Goal: Task Accomplishment & Management: Complete application form

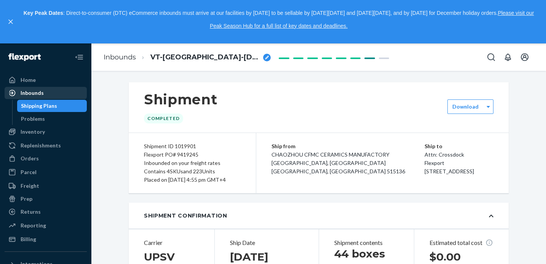
click at [64, 92] on div "Inbounds" at bounding box center [45, 93] width 81 height 11
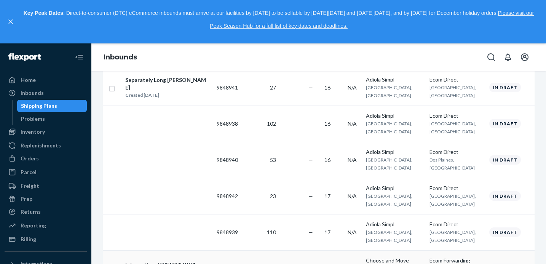
scroll to position [112, 0]
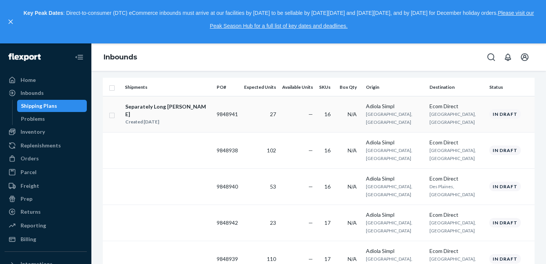
click at [158, 106] on div "Separately Long [PERSON_NAME]" at bounding box center [167, 110] width 85 height 15
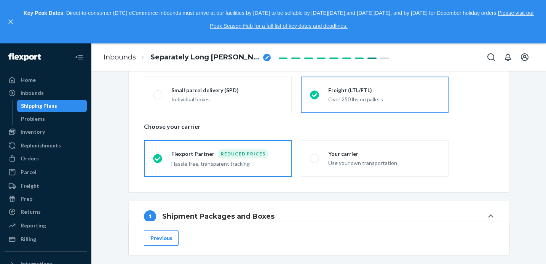
scroll to position [176, 0]
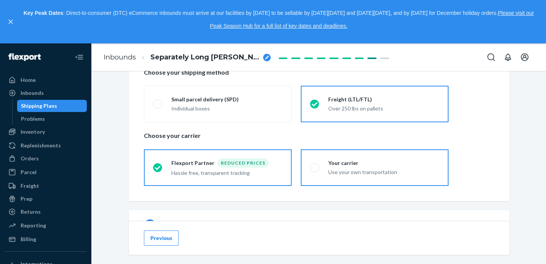
click at [369, 155] on label "Your carrier Use your own transportation" at bounding box center [375, 167] width 148 height 37
click at [315, 165] on input "Your carrier Use your own transportation" at bounding box center [312, 167] width 5 height 5
radio input "true"
radio input "false"
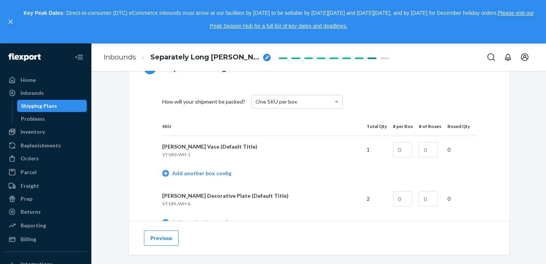
scroll to position [334, 0]
click at [330, 100] on div "One SKU per box" at bounding box center [297, 100] width 91 height 13
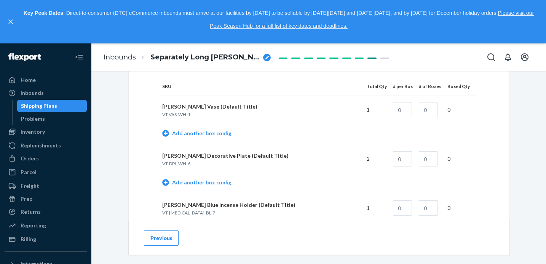
scroll to position [384, 0]
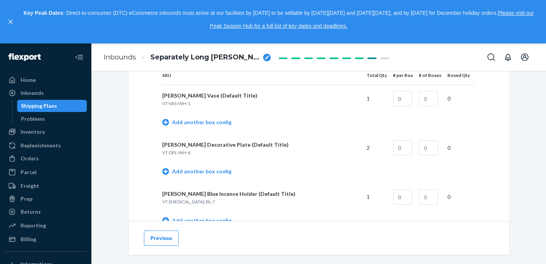
click at [374, 100] on td "1" at bounding box center [374, 99] width 26 height 28
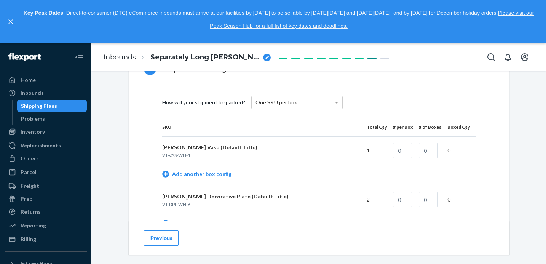
scroll to position [337, 0]
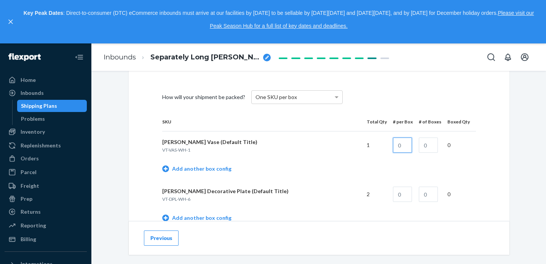
click at [409, 145] on input "text" at bounding box center [402, 144] width 19 height 15
type input "1"
click at [437, 144] on input "text" at bounding box center [428, 144] width 19 height 15
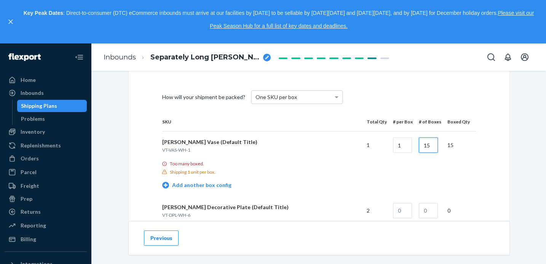
type input "15"
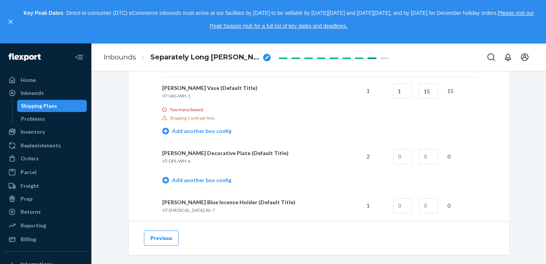
scroll to position [379, 0]
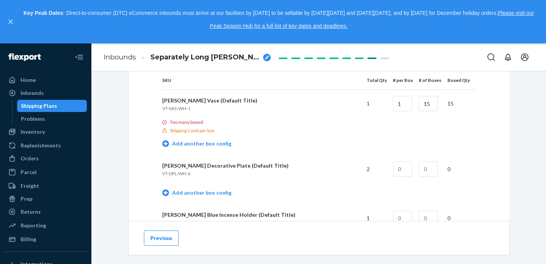
click at [373, 103] on td "1" at bounding box center [374, 104] width 26 height 28
click at [155, 241] on button "Previous" at bounding box center [161, 237] width 35 height 15
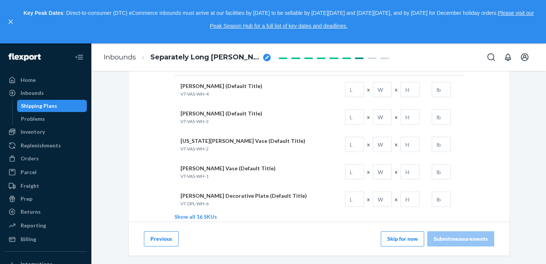
scroll to position [109, 0]
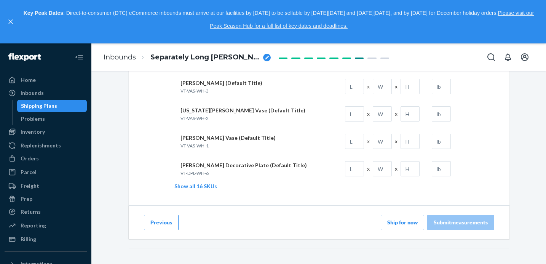
click at [167, 223] on button "Previous" at bounding box center [161, 222] width 35 height 15
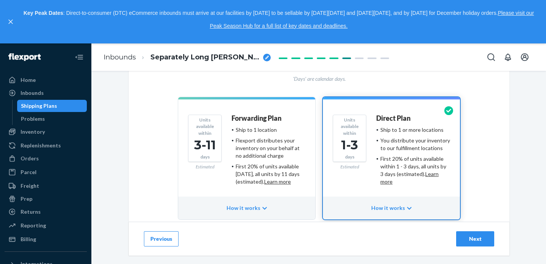
scroll to position [126, 0]
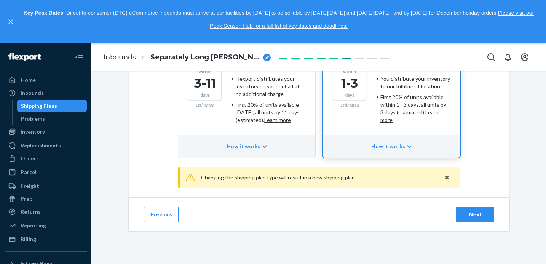
click at [481, 217] on div "Next" at bounding box center [475, 215] width 25 height 8
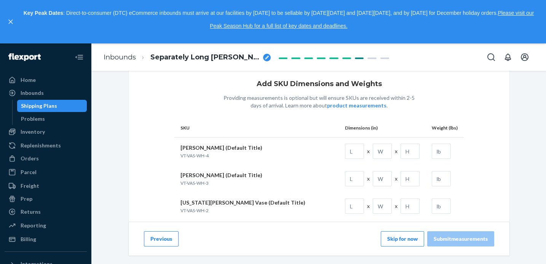
scroll to position [109, 0]
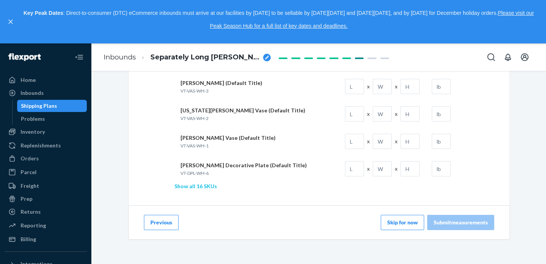
click at [203, 188] on link "Show all 16 SKUs" at bounding box center [195, 186] width 43 height 6
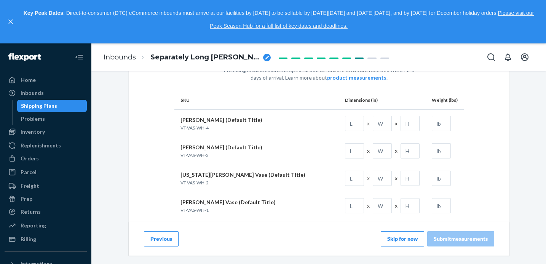
scroll to position [10, 0]
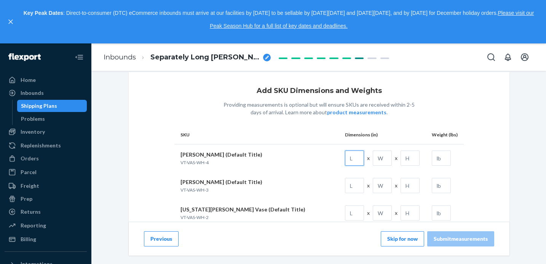
click at [346, 160] on input "text" at bounding box center [354, 157] width 19 height 15
paste input "6.7"
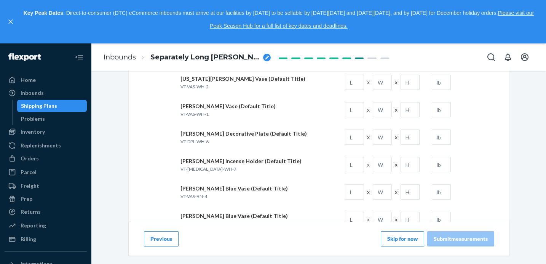
type input "6.7"
click at [354, 188] on input "text" at bounding box center [354, 191] width 19 height 15
paste input "6.7"
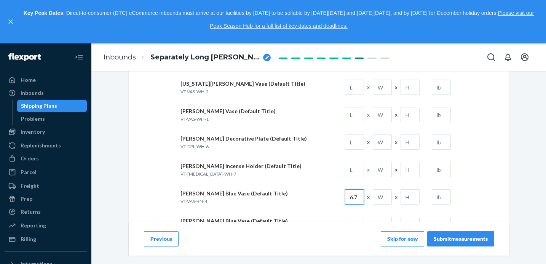
scroll to position [0, 0]
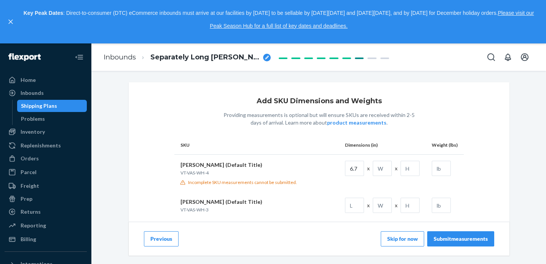
type input "6.7"
click at [376, 172] on input "text" at bounding box center [382, 168] width 19 height 15
paste input "10.6"
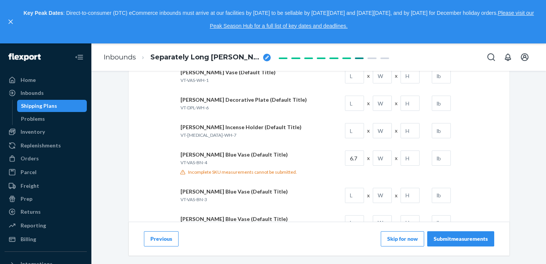
scroll to position [185, 0]
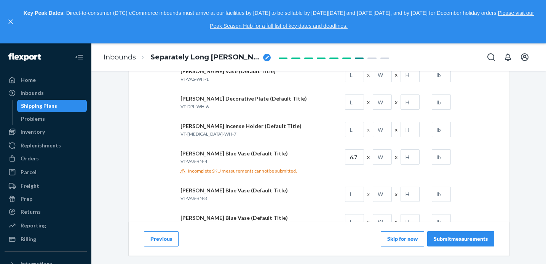
type input "10.6"
click at [381, 159] on input "text" at bounding box center [382, 156] width 19 height 15
paste input "10.6"
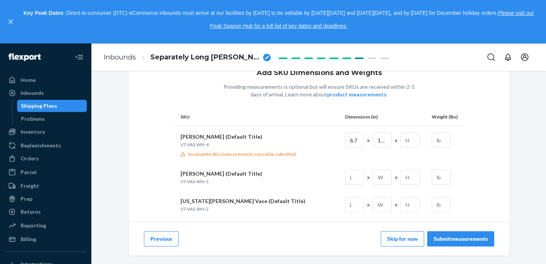
scroll to position [3, 0]
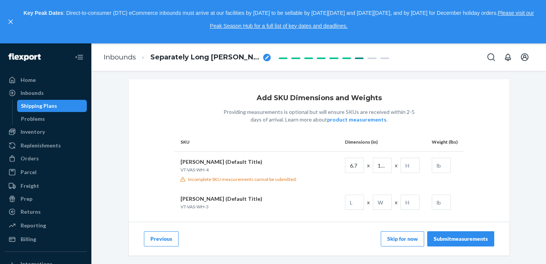
type input "10.6"
click at [414, 161] on input "text" at bounding box center [410, 165] width 19 height 15
paste input "10.2"
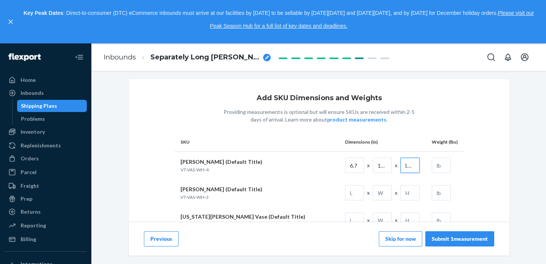
type input "10.2"
click at [442, 167] on input "text" at bounding box center [441, 165] width 19 height 15
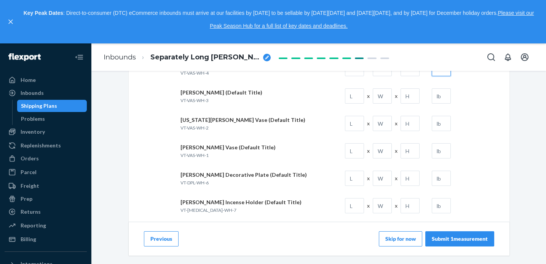
scroll to position [155, 0]
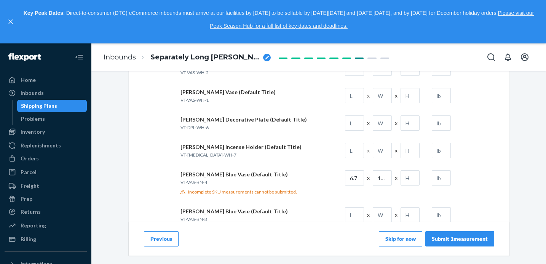
type input "2"
click at [411, 173] on input "text" at bounding box center [410, 177] width 19 height 15
paste input "10.2"
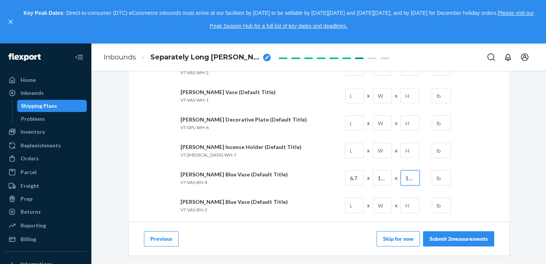
scroll to position [0, 1]
type input "10.2"
click at [438, 176] on input "text" at bounding box center [441, 177] width 19 height 15
type input "2"
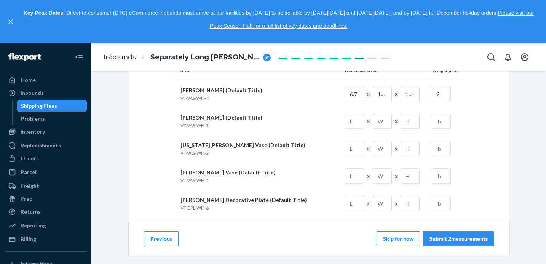
scroll to position [46, 0]
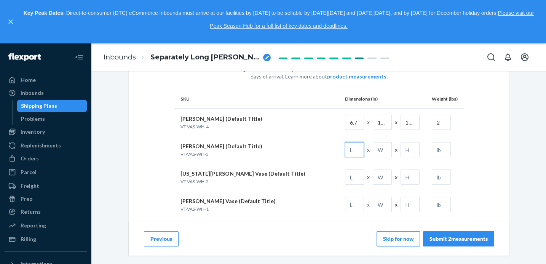
click at [358, 149] on input "text" at bounding box center [354, 149] width 19 height 15
paste input "6"
type input "6"
click at [414, 151] on input "text" at bounding box center [410, 149] width 19 height 15
paste input "6"
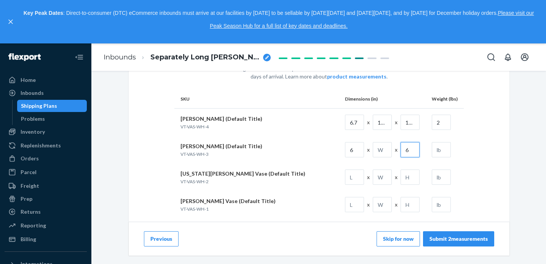
type input "6"
click at [389, 151] on input "text" at bounding box center [382, 149] width 19 height 15
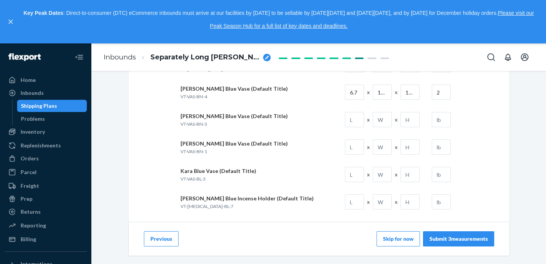
scroll to position [241, 0]
type input "7.5"
click at [355, 115] on input "text" at bounding box center [354, 119] width 19 height 15
paste input "6"
type input "6"
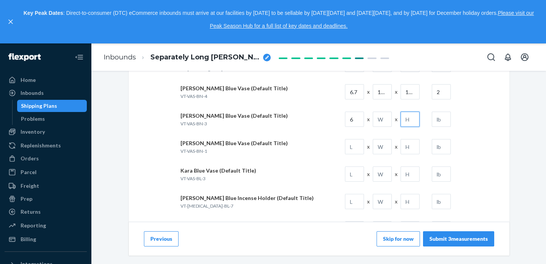
click at [409, 118] on input "text" at bounding box center [410, 119] width 19 height 15
paste input "6"
type input "6"
click at [384, 120] on input "text" at bounding box center [382, 119] width 19 height 15
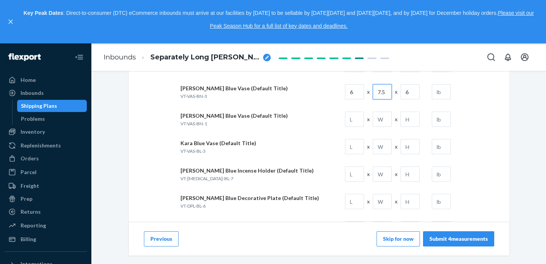
scroll to position [261, 0]
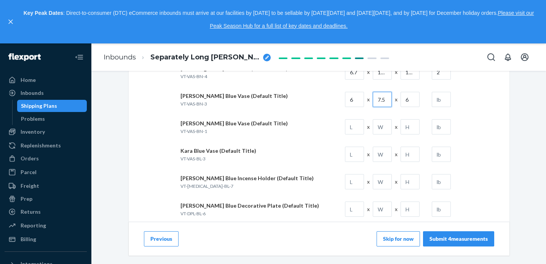
drag, startPoint x: 380, startPoint y: 99, endPoint x: 389, endPoint y: 99, distance: 8.8
click at [389, 99] on input "7.5" at bounding box center [382, 99] width 19 height 15
click at [388, 99] on input "7.5" at bounding box center [382, 99] width 19 height 15
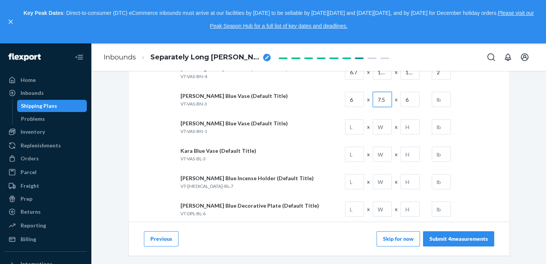
type input "7.5"
click at [354, 155] on input "text" at bounding box center [354, 154] width 19 height 15
type input "6"
click at [385, 159] on input "text" at bounding box center [382, 154] width 19 height 15
paste input "7.5"
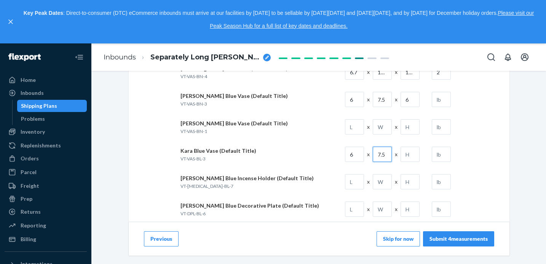
type input "7.5"
click at [418, 155] on input "text" at bounding box center [410, 154] width 19 height 15
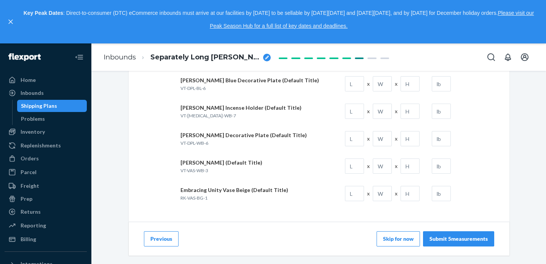
scroll to position [388, 0]
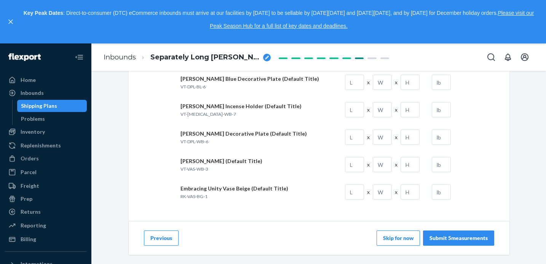
type input "6"
click at [359, 165] on input "text" at bounding box center [354, 164] width 19 height 15
type input "6"
click at [382, 163] on input "text" at bounding box center [382, 164] width 19 height 15
paste input "7.5"
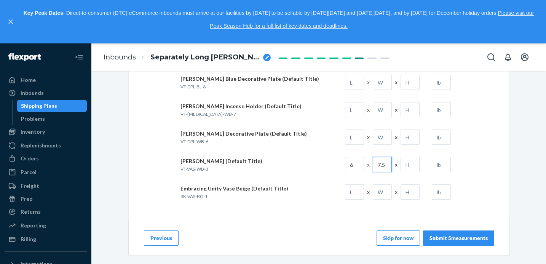
type input "7.5"
click at [412, 166] on input "text" at bounding box center [410, 164] width 19 height 15
type input "6"
click at [441, 163] on input "text" at bounding box center [441, 164] width 19 height 15
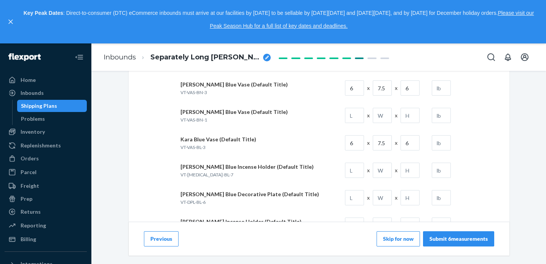
scroll to position [260, 0]
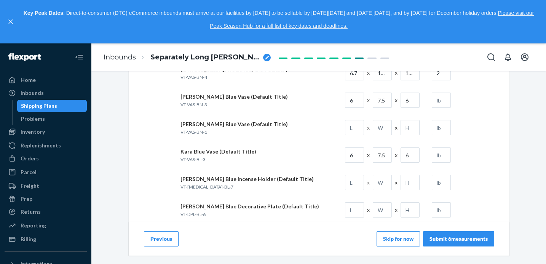
type input "1"
click at [446, 152] on input "text" at bounding box center [441, 154] width 19 height 15
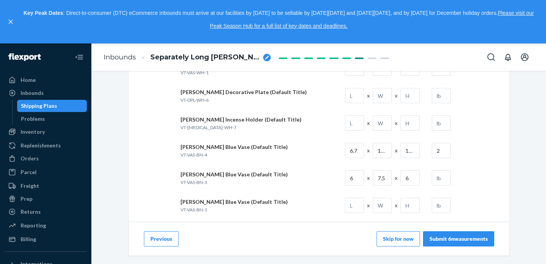
scroll to position [180, 0]
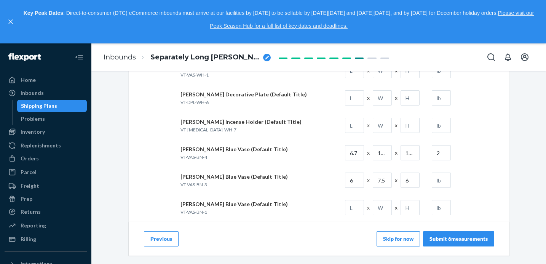
type input "1"
click at [441, 179] on input "text" at bounding box center [441, 179] width 19 height 15
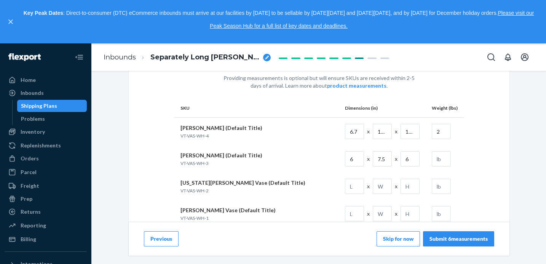
scroll to position [26, 0]
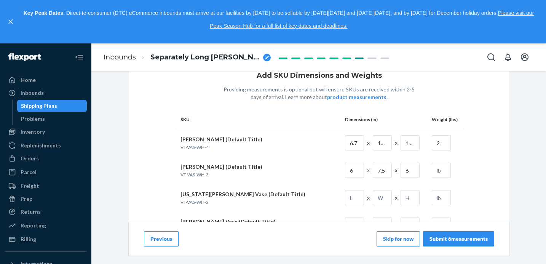
type input "1"
click at [441, 171] on input "text" at bounding box center [441, 170] width 19 height 15
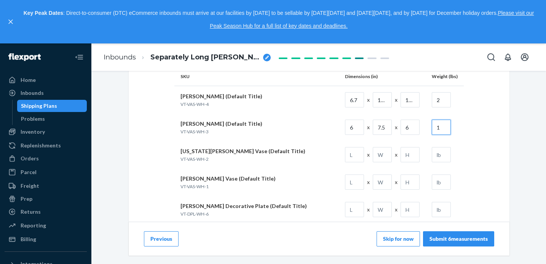
scroll to position [72, 0]
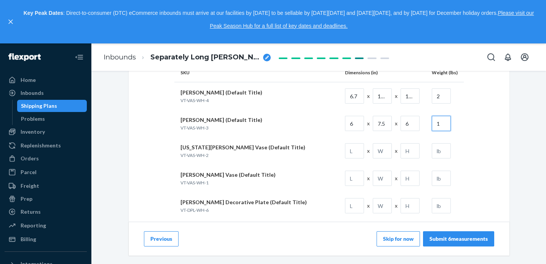
type input "1"
click at [360, 153] on input "text" at bounding box center [354, 150] width 19 height 15
paste input "6.7"
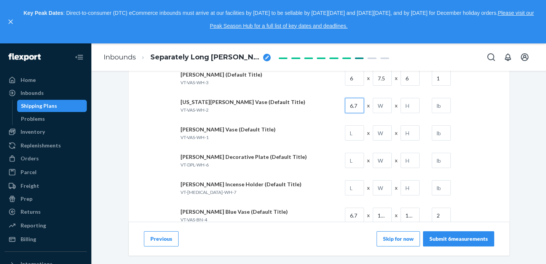
scroll to position [120, 0]
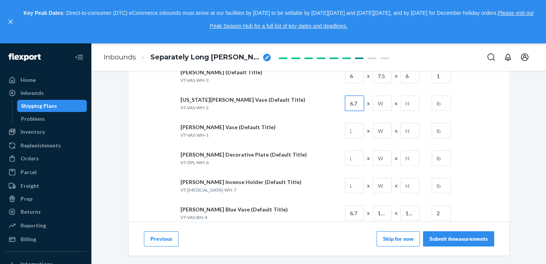
type input "6.7"
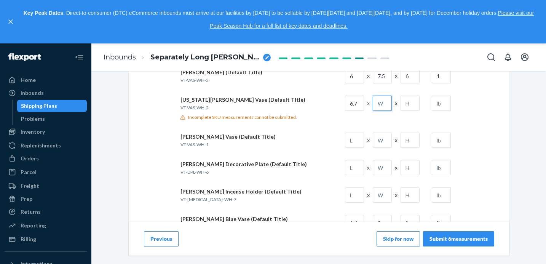
click at [387, 104] on input "text" at bounding box center [382, 103] width 19 height 15
paste input "13.4"
type input "13.4"
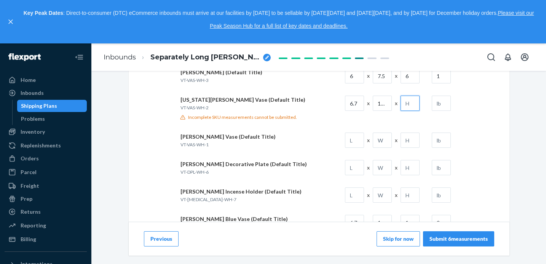
click at [407, 104] on input "text" at bounding box center [410, 103] width 19 height 15
paste input "11"
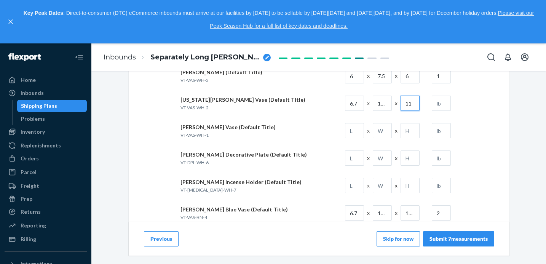
type input "11"
click at [441, 106] on input "text" at bounding box center [441, 103] width 19 height 15
type input "3"
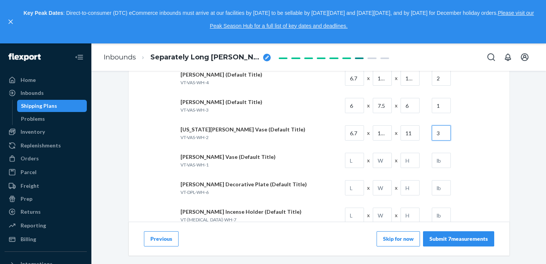
scroll to position [141, 0]
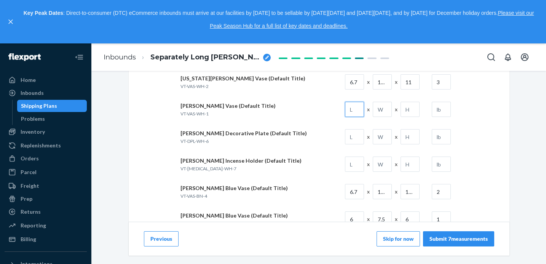
click at [359, 111] on input "text" at bounding box center [354, 109] width 19 height 15
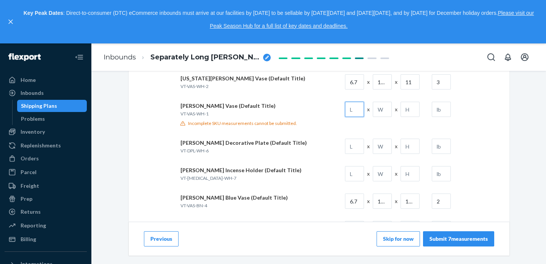
paste input "6.7"
type input "6.7"
click at [379, 113] on input "text" at bounding box center [382, 109] width 19 height 15
paste input "10.6"
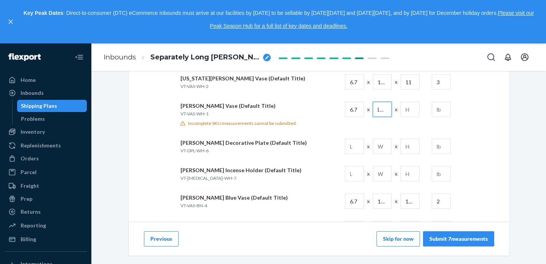
type input "10.6"
click at [413, 112] on input "text" at bounding box center [410, 109] width 19 height 15
paste input "10.6"
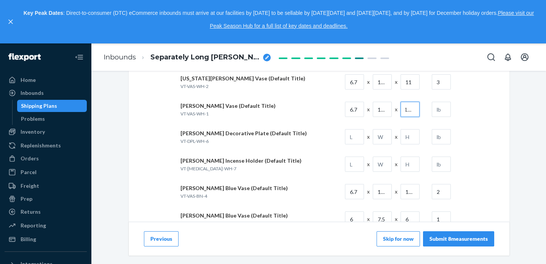
scroll to position [0, 1]
type input "10.2"
click at [450, 112] on input "text" at bounding box center [441, 109] width 19 height 15
paste input "2.5"
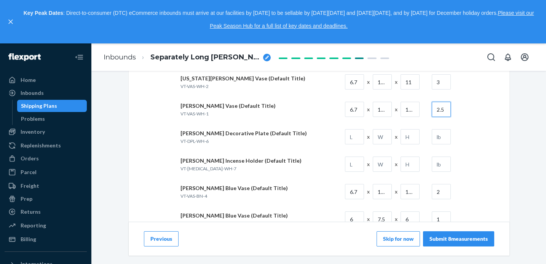
type input "2.5"
click at [361, 109] on input "6.7" at bounding box center [354, 109] width 19 height 15
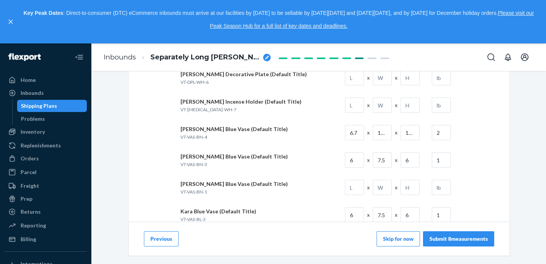
scroll to position [210, 0]
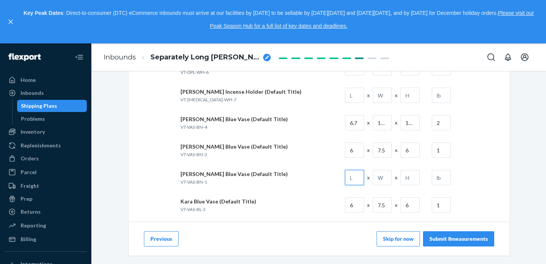
click at [354, 181] on input "text" at bounding box center [354, 177] width 19 height 15
paste input "6.7"
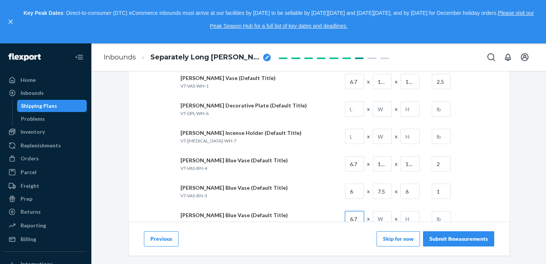
scroll to position [169, 0]
type input "6.7"
click at [381, 83] on input "10.6" at bounding box center [382, 81] width 19 height 15
click at [385, 217] on input "text" at bounding box center [382, 218] width 19 height 15
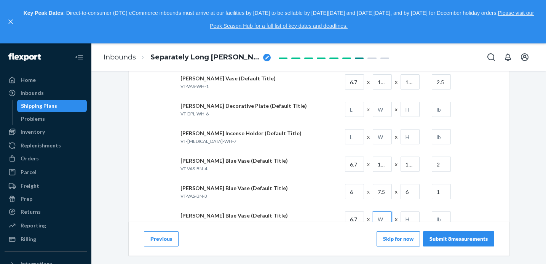
paste input "10.6"
type input "10.6"
click at [410, 81] on input "10.2" at bounding box center [410, 81] width 19 height 15
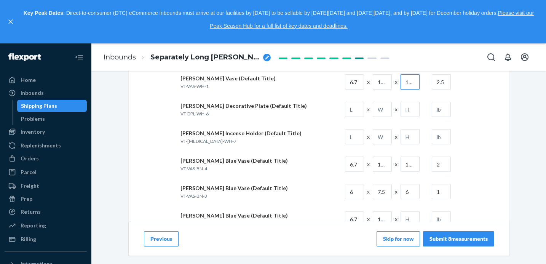
click at [410, 81] on input "10.2" at bounding box center [410, 81] width 19 height 15
click at [408, 217] on input "text" at bounding box center [410, 218] width 19 height 15
paste input "10.2"
type input "10.2"
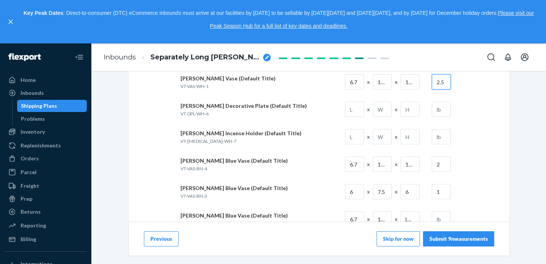
click at [439, 83] on input "2.5" at bounding box center [441, 81] width 19 height 15
click at [442, 220] on input "text" at bounding box center [441, 218] width 19 height 15
paste input "2.5"
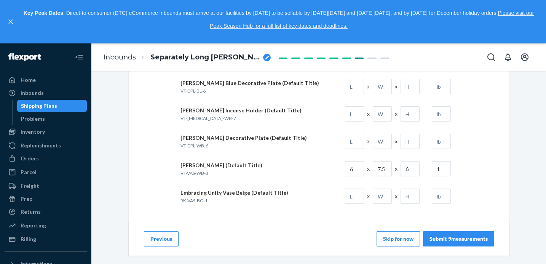
scroll to position [388, 0]
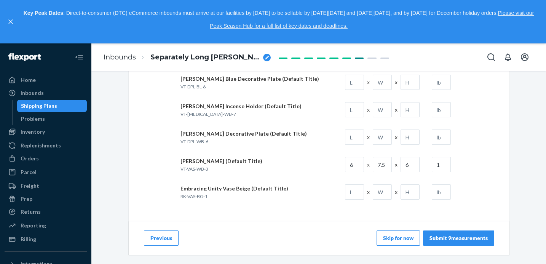
type input "2.5"
click at [360, 138] on input "text" at bounding box center [354, 136] width 19 height 15
paste input "3.6"
type input "3.6"
click at [384, 138] on input "text" at bounding box center [382, 136] width 19 height 15
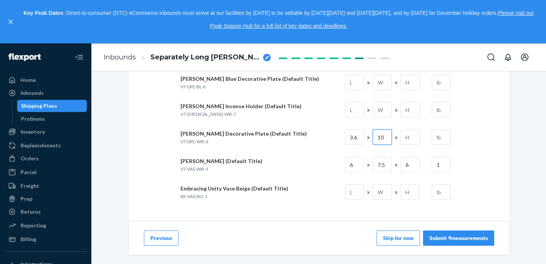
type input "10"
click at [417, 139] on input "text" at bounding box center [410, 136] width 19 height 15
type input "12"
click at [359, 138] on input "3.6" at bounding box center [354, 136] width 19 height 15
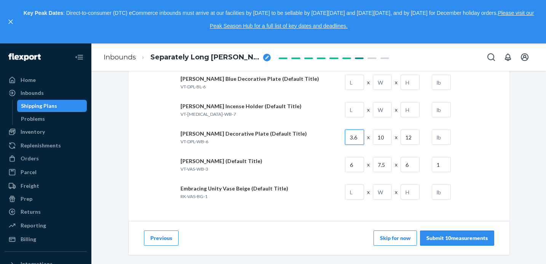
click at [359, 138] on input "3.6" at bounding box center [354, 136] width 19 height 15
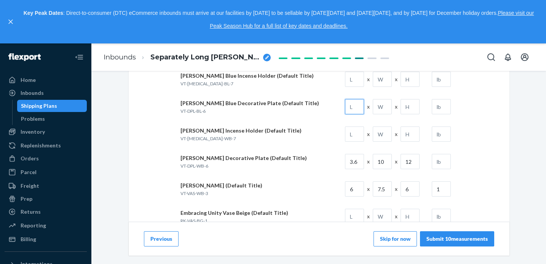
click at [359, 107] on input "text" at bounding box center [354, 106] width 19 height 15
paste input "3.6"
type input "3.6"
click at [383, 107] on input "text" at bounding box center [382, 106] width 19 height 15
type input "10"
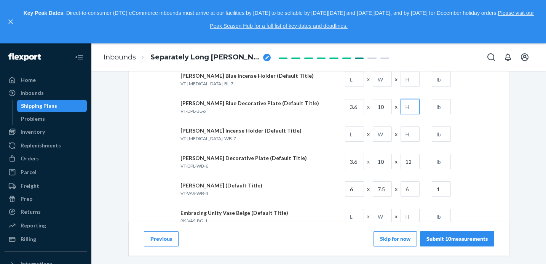
click at [409, 110] on input "text" at bounding box center [410, 106] width 19 height 15
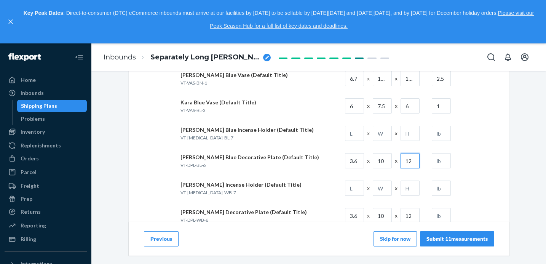
scroll to position [304, 0]
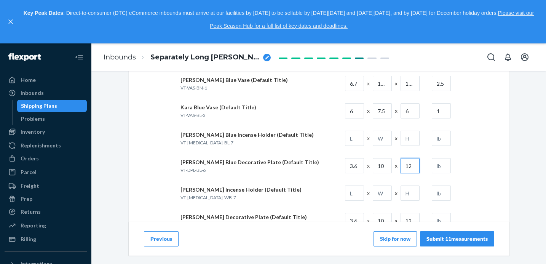
type input "12"
click at [358, 166] on input "3.6" at bounding box center [354, 165] width 19 height 15
click at [358, 137] on input "text" at bounding box center [354, 138] width 19 height 15
paste input "3.6"
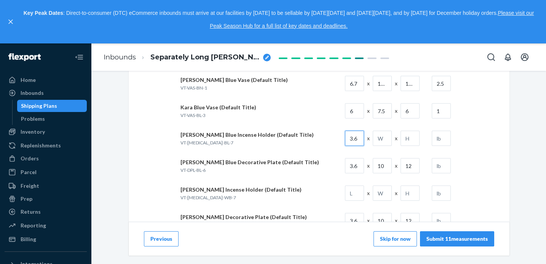
type input "3.6"
click at [382, 137] on input "text" at bounding box center [382, 138] width 19 height 15
type input "10"
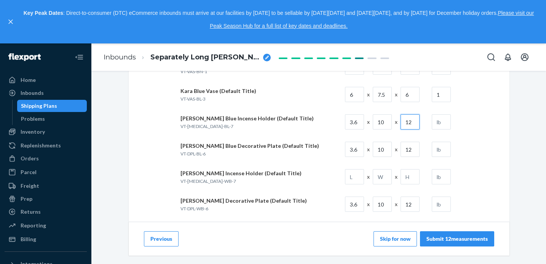
scroll to position [323, 0]
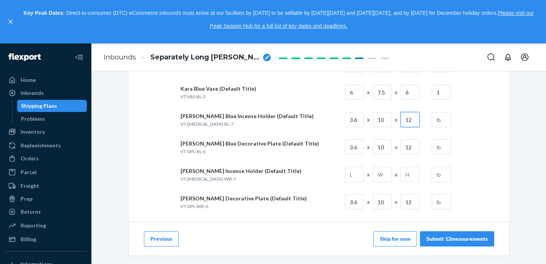
type input "12"
click at [354, 175] on input "text" at bounding box center [354, 174] width 19 height 15
paste input "3.6"
type input "3.6"
type input "10"
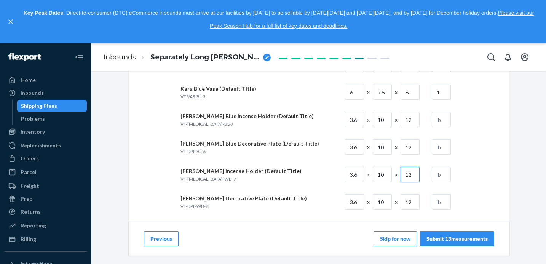
scroll to position [323, 0]
type input "12"
click at [443, 125] on input "text" at bounding box center [441, 119] width 19 height 15
type input "1.5"
click at [447, 145] on input "text" at bounding box center [441, 147] width 19 height 15
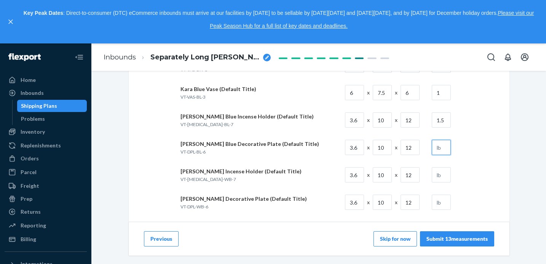
paste input "1.5"
type input "1.5"
click at [443, 174] on input "text" at bounding box center [441, 174] width 19 height 15
paste input "1.5"
type input "1.5"
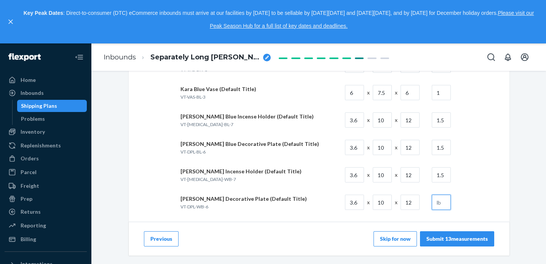
click at [439, 202] on input "text" at bounding box center [441, 202] width 19 height 15
paste input "1.5"
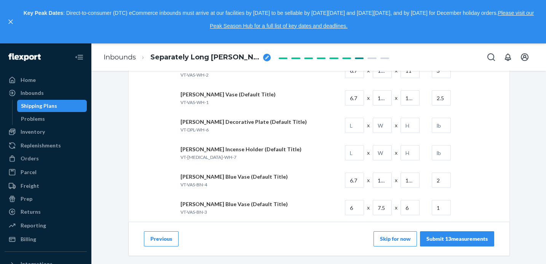
scroll to position [161, 0]
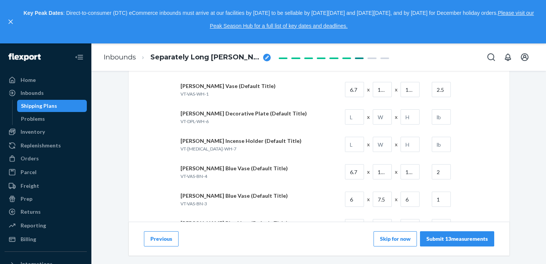
type input "1.5"
click at [439, 147] on input "text" at bounding box center [441, 144] width 19 height 15
paste input "1.5"
type input "1.5"
click at [446, 115] on input "text" at bounding box center [441, 116] width 19 height 15
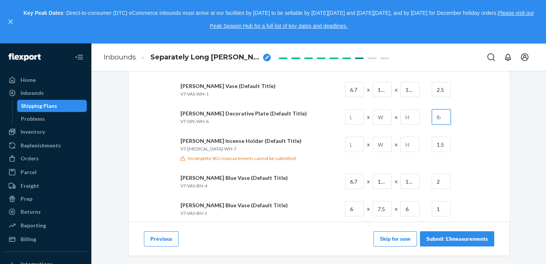
paste input "1.5"
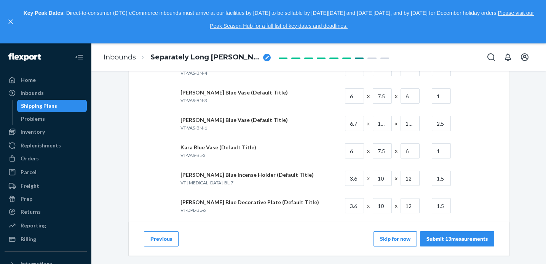
type input "1.5"
click at [355, 180] on input "3.6" at bounding box center [354, 178] width 19 height 15
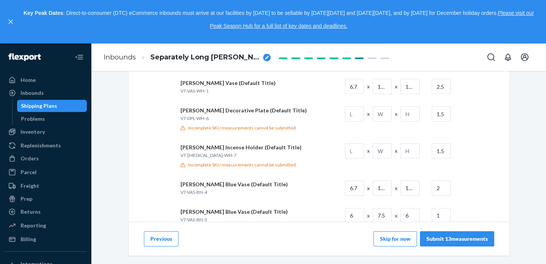
scroll to position [160, 0]
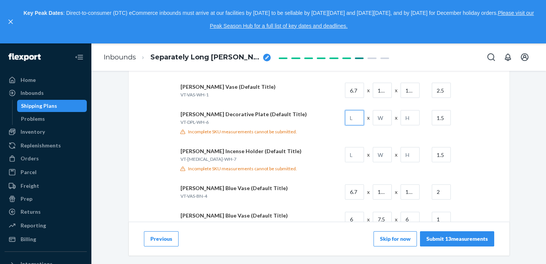
click at [356, 120] on input "text" at bounding box center [354, 117] width 19 height 15
paste input "3.6"
type input "3.6"
click at [386, 119] on input "text" at bounding box center [382, 117] width 19 height 15
type input "10"
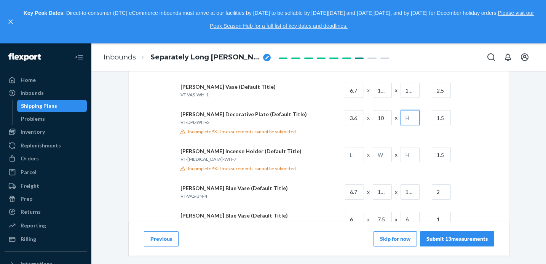
click at [411, 121] on input "text" at bounding box center [410, 117] width 19 height 15
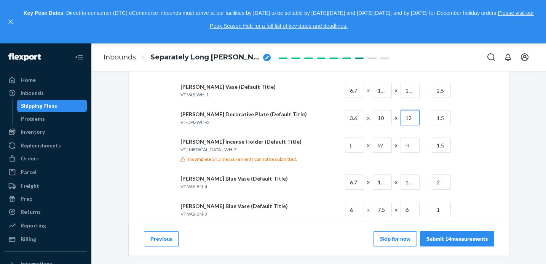
type input "12"
click at [359, 115] on input "3.6" at bounding box center [354, 117] width 19 height 15
click at [356, 148] on input "text" at bounding box center [354, 144] width 19 height 15
paste input "3.6"
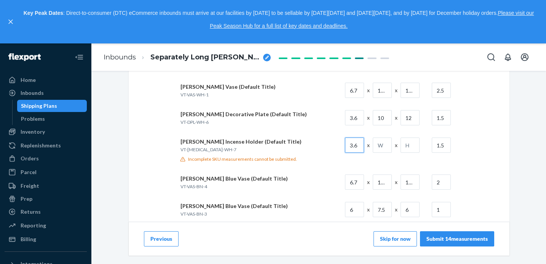
type input "3.6"
click at [380, 148] on input "text" at bounding box center [382, 144] width 19 height 15
type input "10"
click at [409, 148] on input "text" at bounding box center [410, 144] width 19 height 15
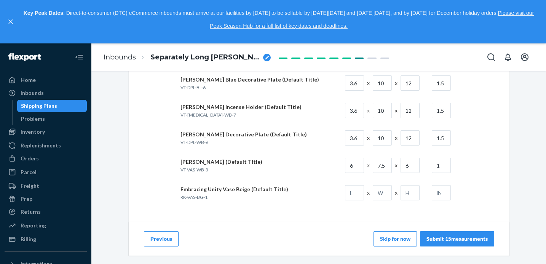
scroll to position [388, 0]
type input "12"
click at [156, 240] on button "Previous" at bounding box center [161, 237] width 35 height 15
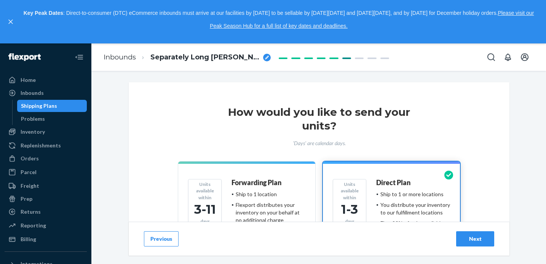
click at [156, 240] on button "Previous" at bounding box center [161, 238] width 35 height 15
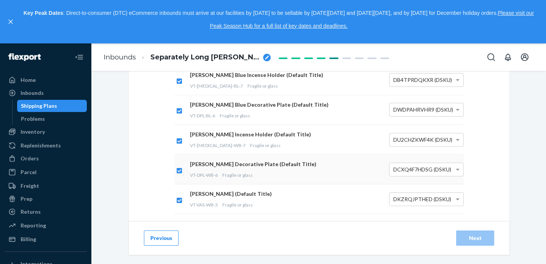
scroll to position [432, 0]
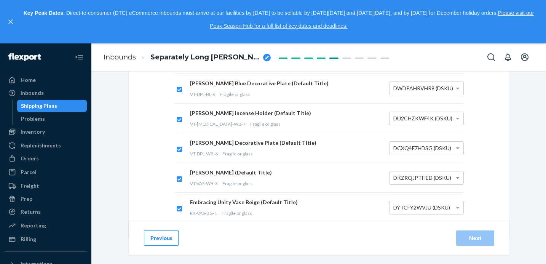
click at [164, 242] on button "Previous" at bounding box center [161, 237] width 35 height 15
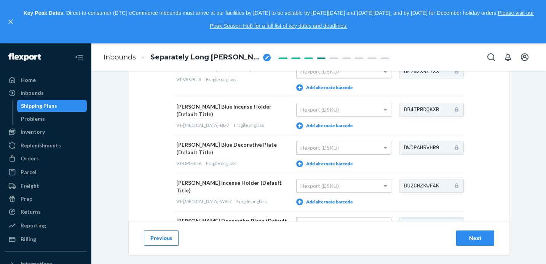
scroll to position [630, 0]
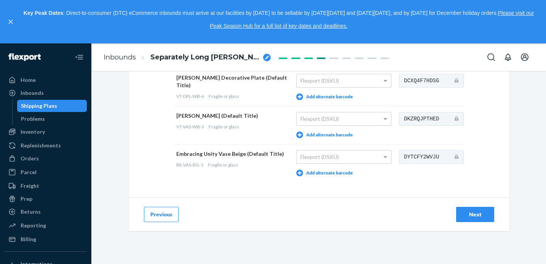
click at [166, 218] on button "Previous" at bounding box center [161, 214] width 35 height 15
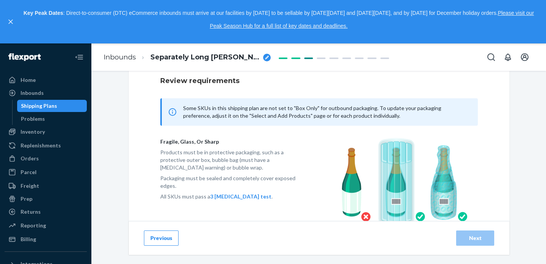
scroll to position [107, 0]
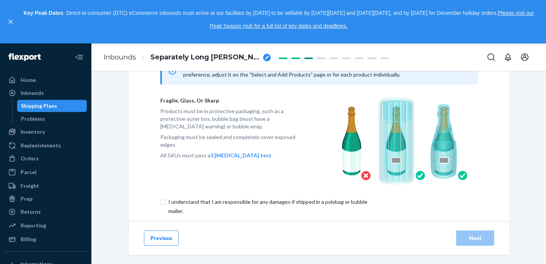
click at [156, 240] on button "Previous" at bounding box center [161, 237] width 35 height 15
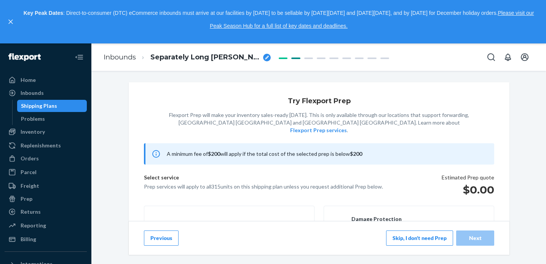
click at [166, 244] on button "Previous" at bounding box center [161, 237] width 35 height 15
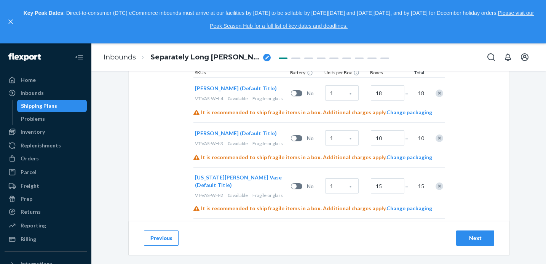
scroll to position [245, 0]
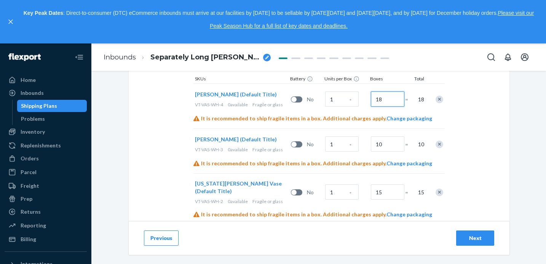
click at [390, 100] on input "18" at bounding box center [388, 98] width 34 height 15
type input "7"
click at [399, 120] on span "Change packaging" at bounding box center [409, 118] width 46 height 6
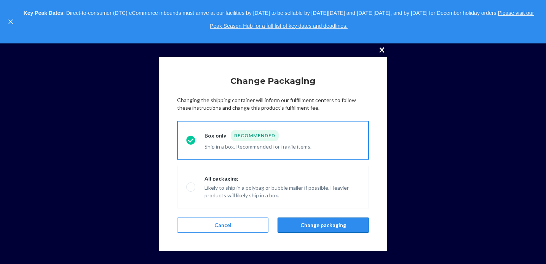
click at [305, 222] on button "Change packaging" at bounding box center [323, 224] width 91 height 15
radio input "false"
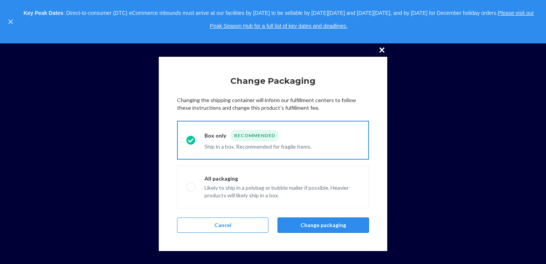
radio input "false"
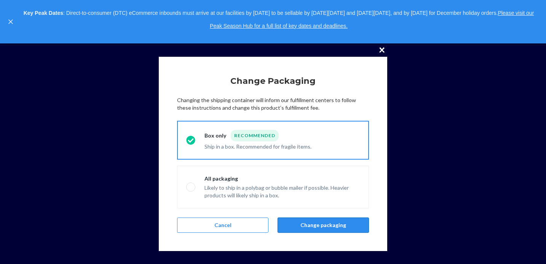
radio input "false"
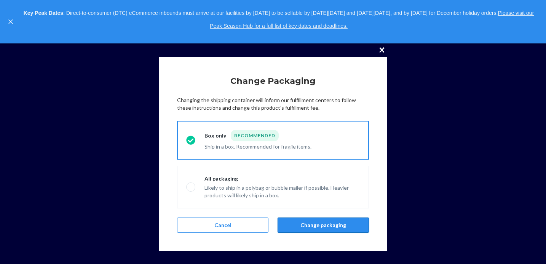
radio input "false"
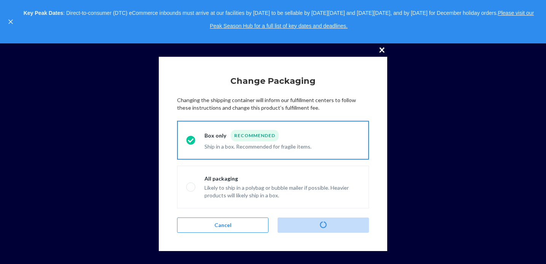
radio input "false"
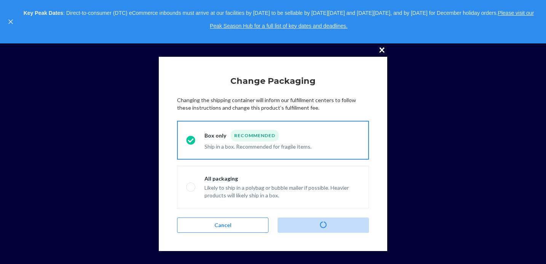
radio input "false"
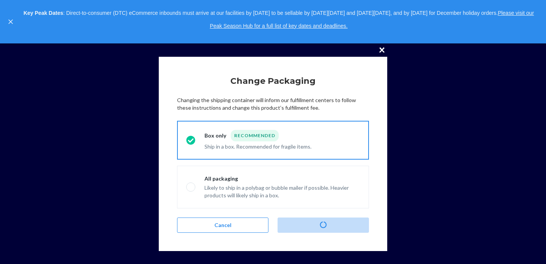
radio input "false"
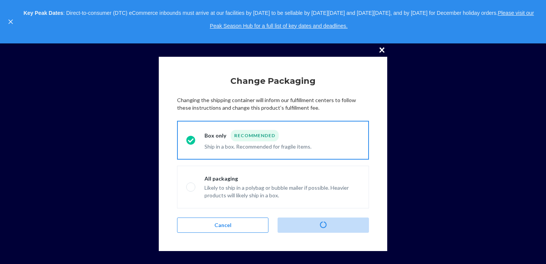
radio input "true"
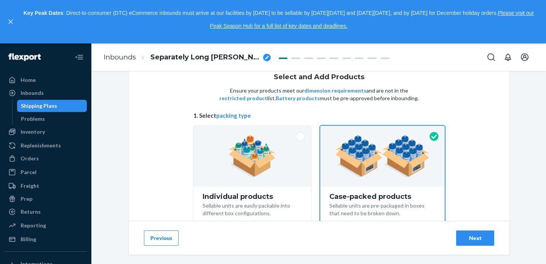
scroll to position [30, 0]
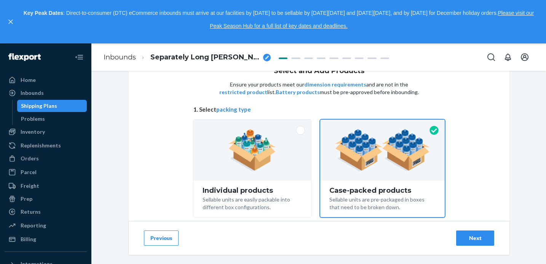
click at [252, 144] on img at bounding box center [252, 150] width 48 height 42
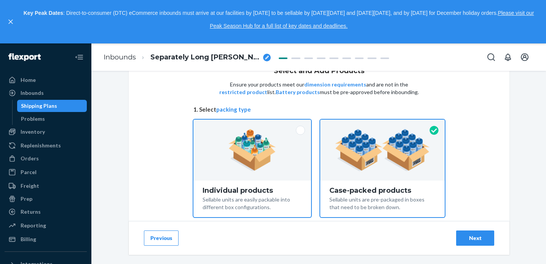
click at [252, 125] on input "Individual products Sellable units are easily packable into different box confi…" at bounding box center [252, 122] width 5 height 5
radio input "true"
radio input "false"
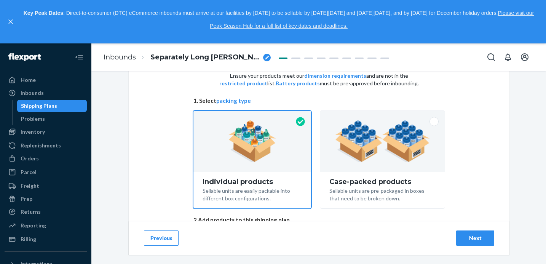
scroll to position [56, 0]
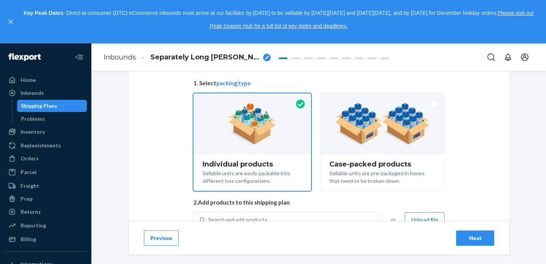
click at [230, 82] on button "packing type" at bounding box center [233, 83] width 35 height 8
click at [233, 85] on button "packing type" at bounding box center [233, 83] width 35 height 8
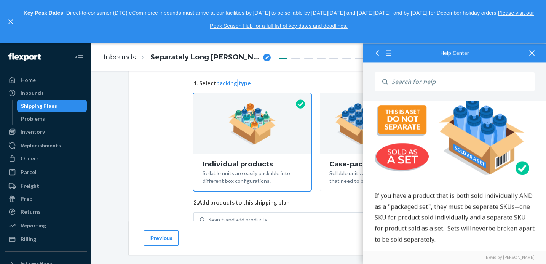
scroll to position [1102, 0]
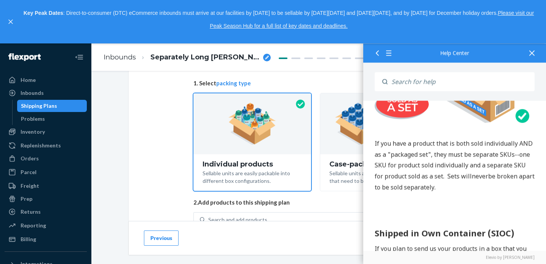
click at [534, 53] on icon at bounding box center [531, 52] width 5 height 5
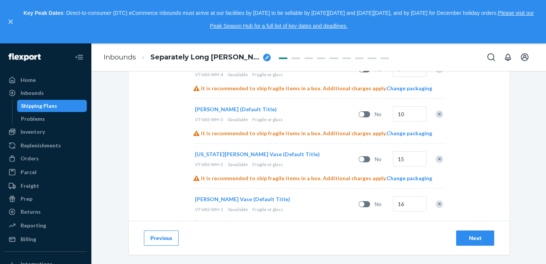
scroll to position [254, 0]
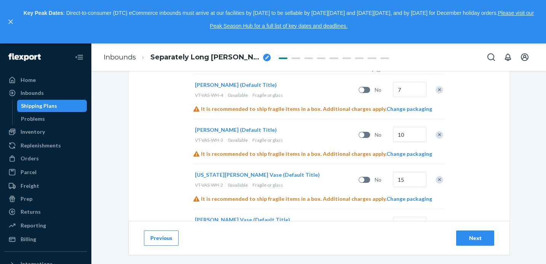
click at [407, 181] on p "If you have a product that is both sold individually AND as a "packaged set", t…" at bounding box center [455, 165] width 160 height 55
click at [403, 179] on p "If you have a product that is both sold individually AND as a "packaged set", t…" at bounding box center [455, 165] width 160 height 55
drag, startPoint x: 409, startPoint y: 179, endPoint x: 394, endPoint y: 179, distance: 14.8
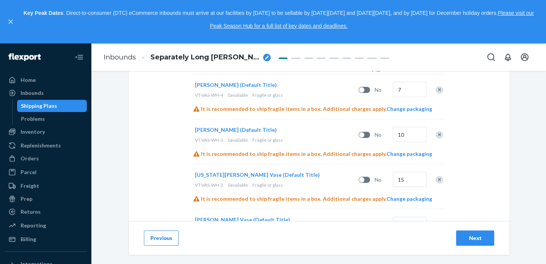
click at [394, 179] on p "If you have a product that is both sold individually AND as a "packaged set", t…" at bounding box center [455, 165] width 160 height 55
click at [412, 180] on p "If you have a product that is both sold individually AND as a "packaged set", t…" at bounding box center [455, 165] width 160 height 55
click at [408, 130] on p "If you have a set of products to be sold as one individual unit, make sure it i…" at bounding box center [455, 105] width 160 height 55
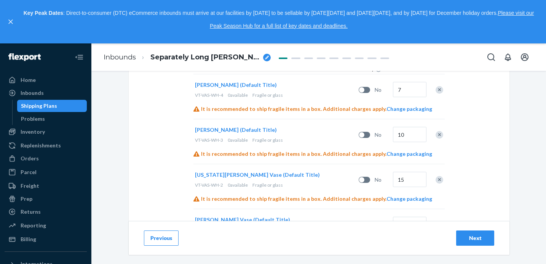
click at [407, 131] on span "If you have a set of products to be sold as one individual unit, make sure it i…" at bounding box center [453, 105] width 157 height 52
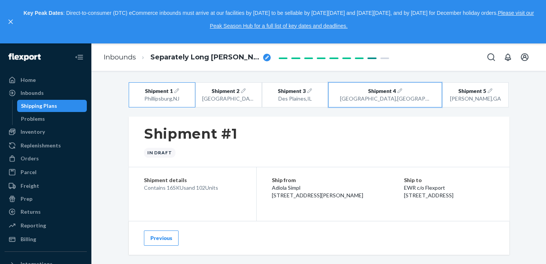
click at [383, 95] on div "[GEOGRAPHIC_DATA] , [GEOGRAPHIC_DATA]" at bounding box center [385, 99] width 91 height 8
radio input "false"
radio input "true"
radio input "false"
radio input "true"
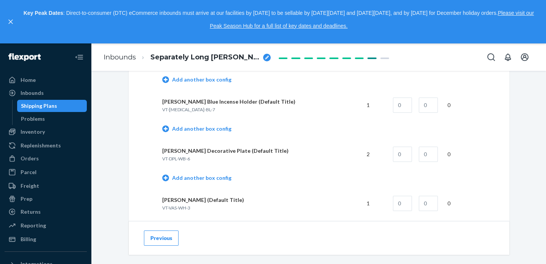
scroll to position [562, 0]
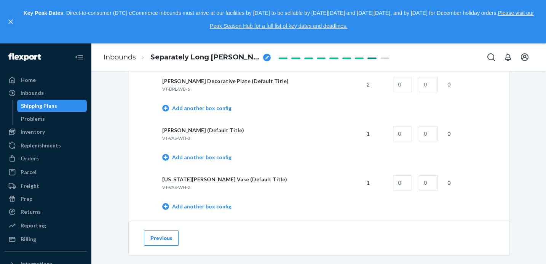
click at [161, 236] on button "Previous" at bounding box center [161, 237] width 35 height 15
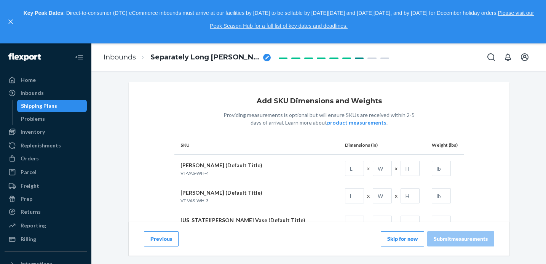
click at [161, 236] on button "Previous" at bounding box center [161, 238] width 35 height 15
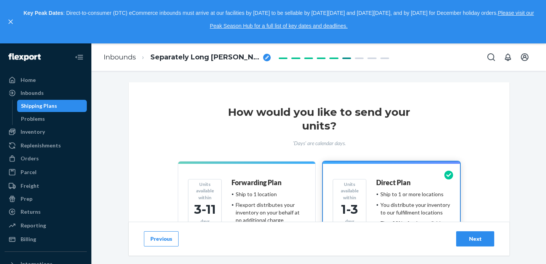
click at [161, 236] on button "Previous" at bounding box center [161, 238] width 35 height 15
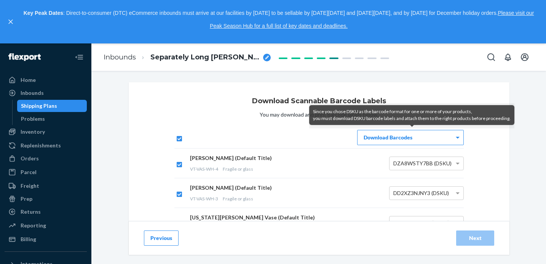
click at [161, 236] on button "Previous" at bounding box center [161, 237] width 35 height 15
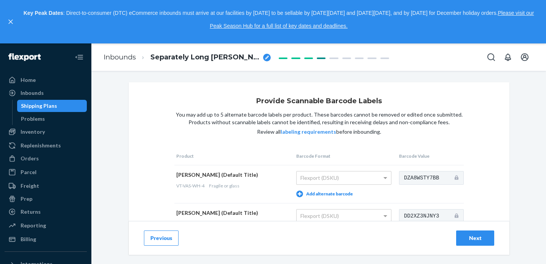
click at [161, 236] on button "Previous" at bounding box center [161, 237] width 35 height 15
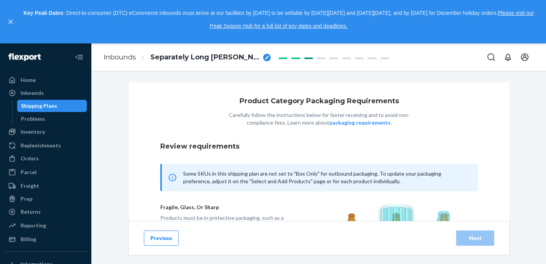
scroll to position [117, 0]
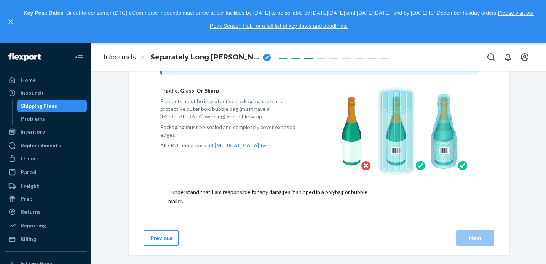
click at [159, 238] on button "Previous" at bounding box center [161, 237] width 35 height 15
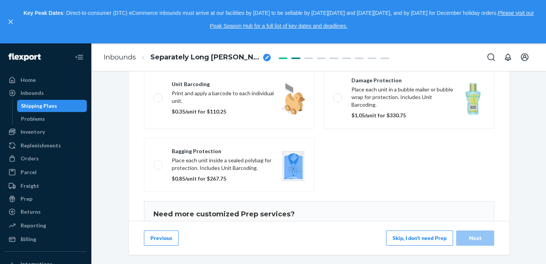
scroll to position [193, 0]
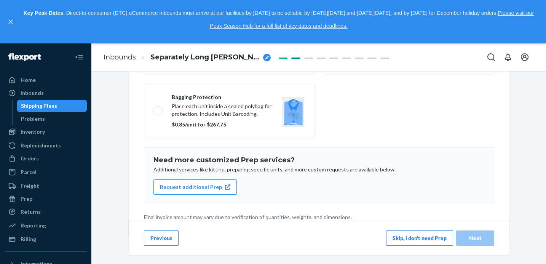
click at [156, 238] on button "Previous" at bounding box center [161, 237] width 35 height 15
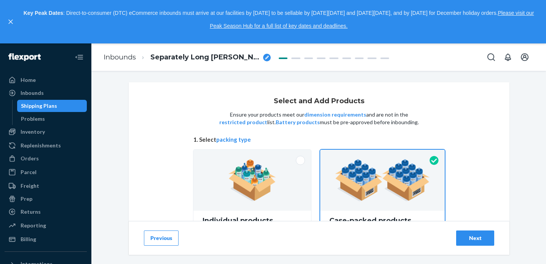
scroll to position [62, 0]
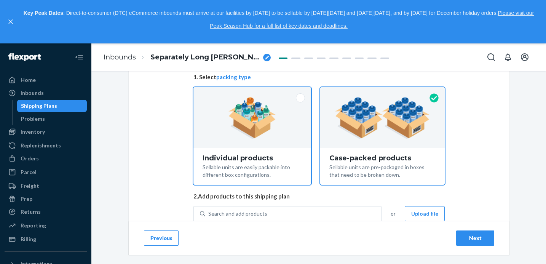
click at [244, 126] on img at bounding box center [252, 118] width 48 height 42
click at [250, 92] on input "Individual products Sellable units are easily packable into different box confi…" at bounding box center [252, 89] width 5 height 5
radio input "true"
radio input "false"
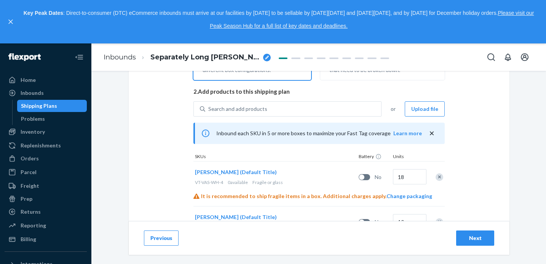
scroll to position [195, 0]
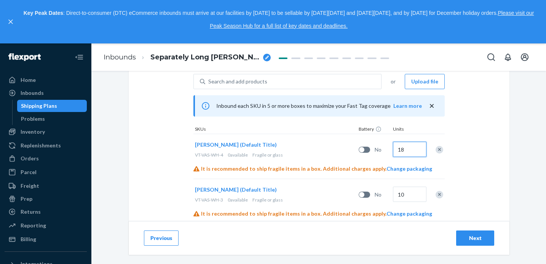
drag, startPoint x: 405, startPoint y: 150, endPoint x: 412, endPoint y: 150, distance: 7.2
click at [412, 150] on input "18" at bounding box center [410, 149] width 34 height 15
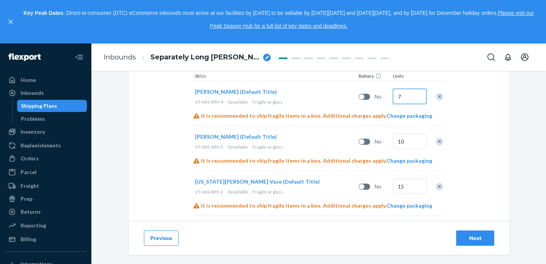
scroll to position [265, 0]
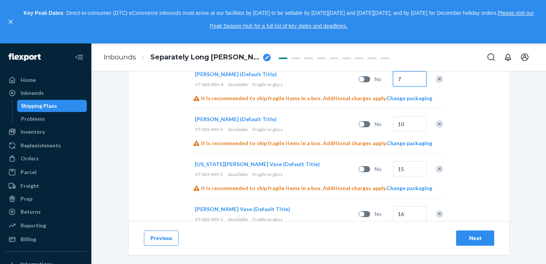
type input "7"
click at [406, 171] on input "15" at bounding box center [410, 168] width 34 height 15
type input "8"
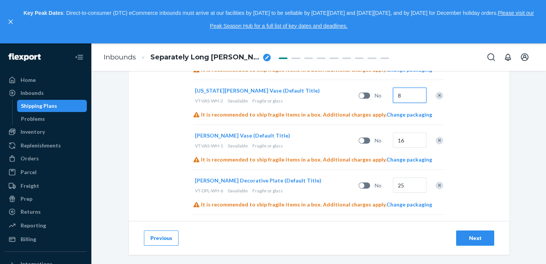
scroll to position [353, 0]
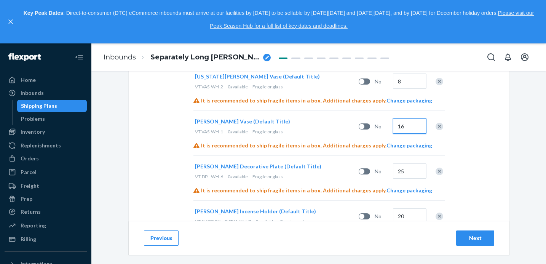
click at [403, 128] on input "16" at bounding box center [410, 125] width 34 height 15
type input "15"
click at [405, 165] on input "25" at bounding box center [410, 170] width 34 height 15
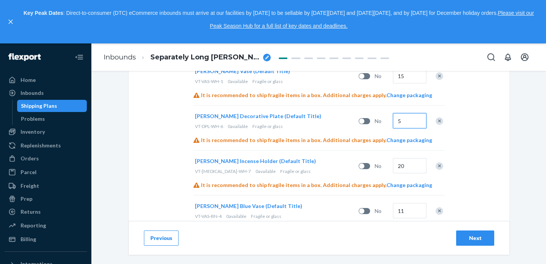
scroll to position [423, 0]
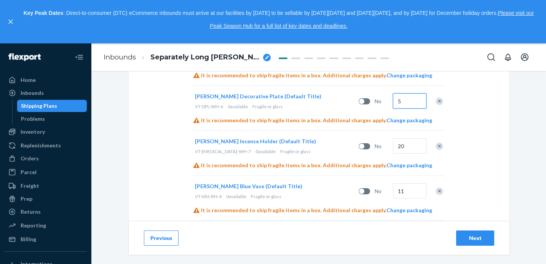
type input "5"
click at [410, 147] on input "20" at bounding box center [410, 145] width 34 height 15
type input "4"
click at [409, 196] on input "11" at bounding box center [410, 190] width 34 height 15
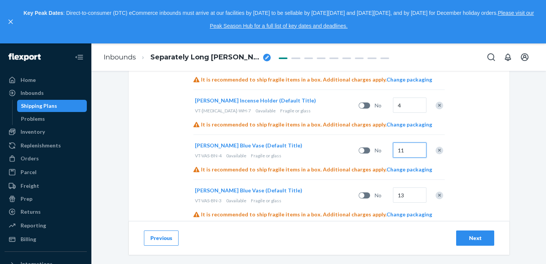
scroll to position [497, 0]
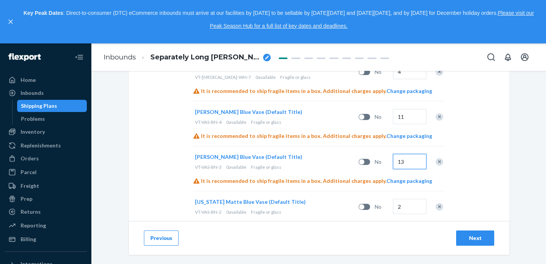
click at [410, 162] on input "13" at bounding box center [410, 161] width 34 height 15
type input "9"
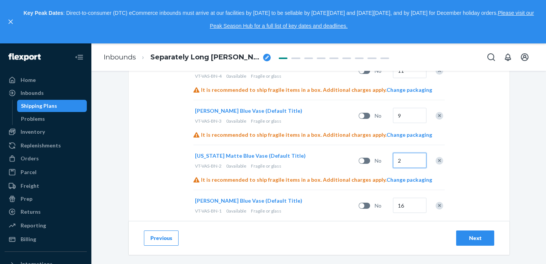
click at [410, 163] on input "2" at bounding box center [410, 160] width 34 height 15
type input "1"
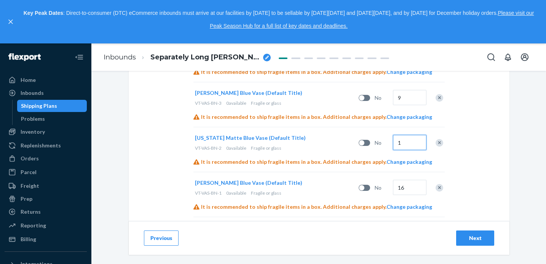
scroll to position [591, 0]
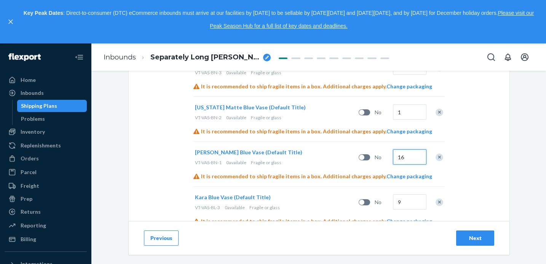
click at [411, 159] on input "16" at bounding box center [410, 156] width 34 height 15
type input "13"
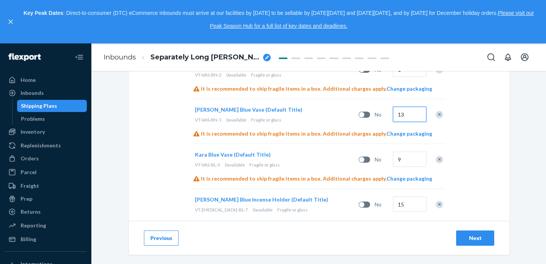
scroll to position [644, 0]
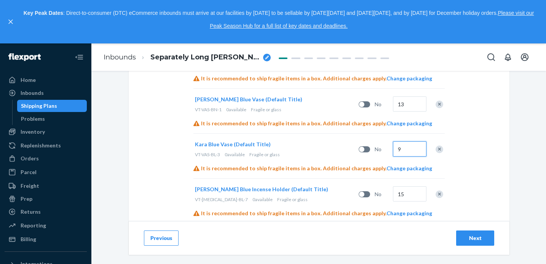
click at [411, 153] on input "9" at bounding box center [410, 148] width 34 height 15
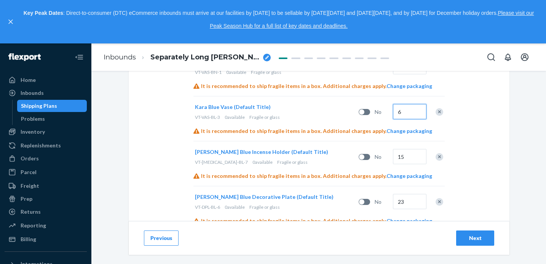
scroll to position [699, 0]
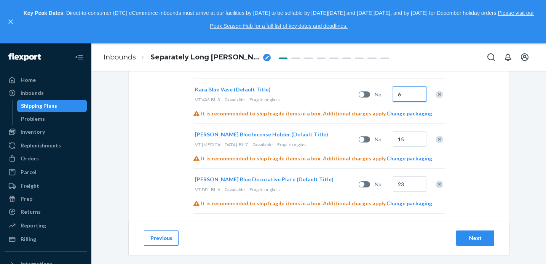
type input "6"
click at [408, 139] on input "15" at bounding box center [410, 138] width 34 height 15
type input "7"
click at [407, 184] on input "23" at bounding box center [410, 183] width 34 height 15
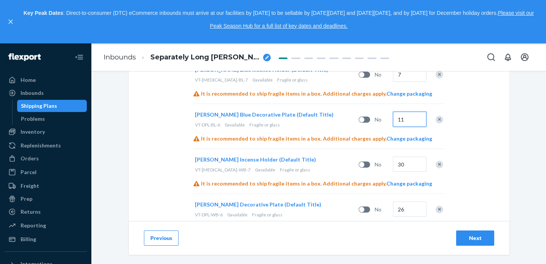
scroll to position [791, 0]
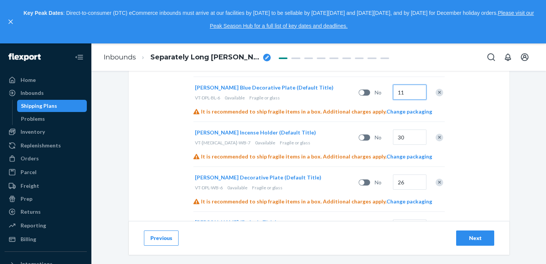
type input "11"
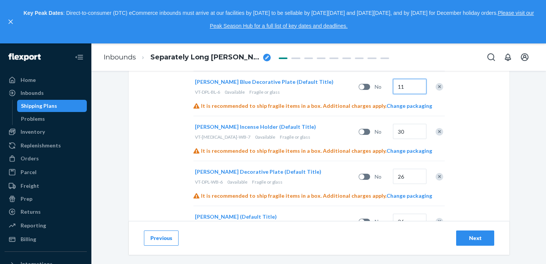
scroll to position [799, 0]
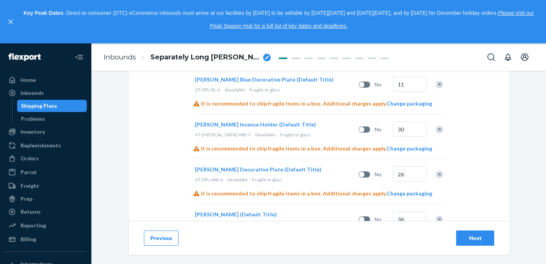
click at [437, 129] on div "Remove Item" at bounding box center [440, 130] width 8 height 8
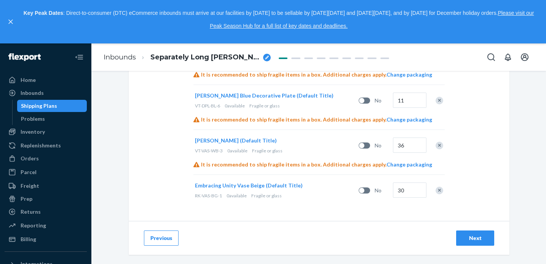
scroll to position [783, 0]
click at [407, 148] on input "36" at bounding box center [410, 144] width 34 height 15
type input "24"
click at [411, 192] on input "30" at bounding box center [410, 189] width 34 height 15
type input "23"
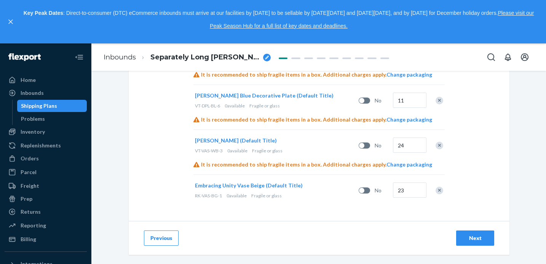
click at [469, 236] on div "Next" at bounding box center [475, 238] width 25 height 8
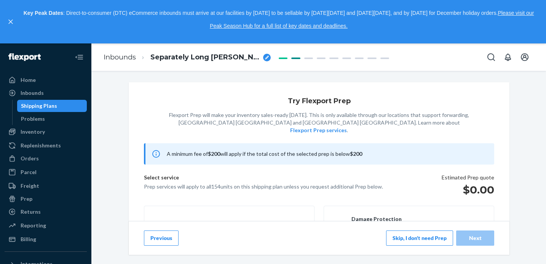
click at [414, 237] on button "Skip, I don't need Prep" at bounding box center [419, 237] width 67 height 15
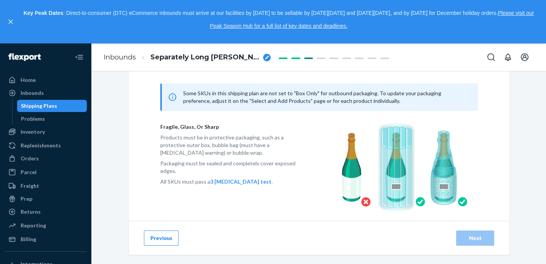
scroll to position [117, 0]
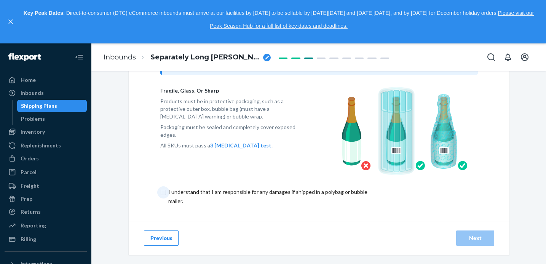
click at [163, 194] on input "checkbox" at bounding box center [271, 196] width 223 height 18
checkbox input "true"
click at [482, 234] on div "Next" at bounding box center [475, 238] width 25 height 8
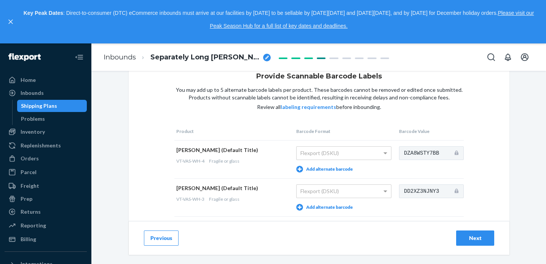
scroll to position [24, 0]
click at [474, 240] on div "Next" at bounding box center [475, 238] width 25 height 8
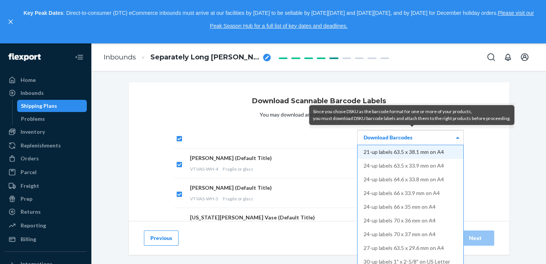
click at [383, 142] on div "Download Barcodes" at bounding box center [411, 137] width 106 height 14
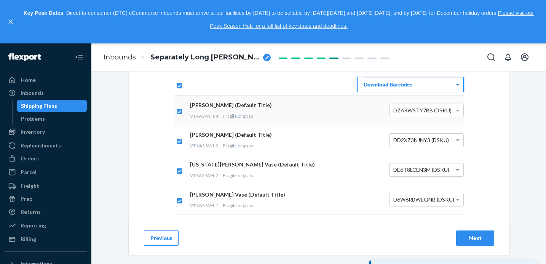
scroll to position [34, 0]
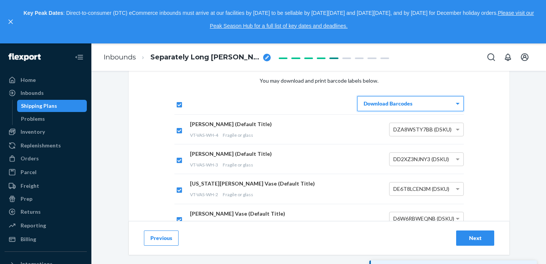
click at [479, 240] on div "Next" at bounding box center [475, 238] width 25 height 8
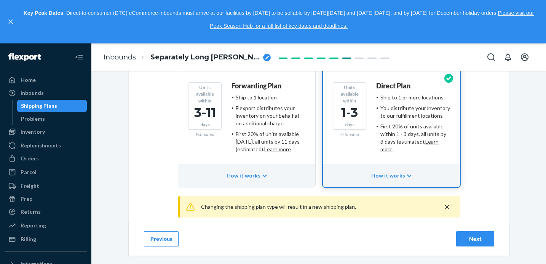
scroll to position [126, 0]
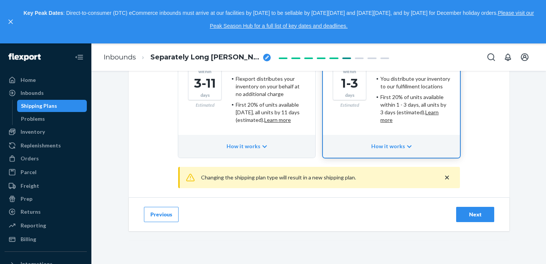
click at [474, 216] on div "Next" at bounding box center [475, 215] width 25 height 8
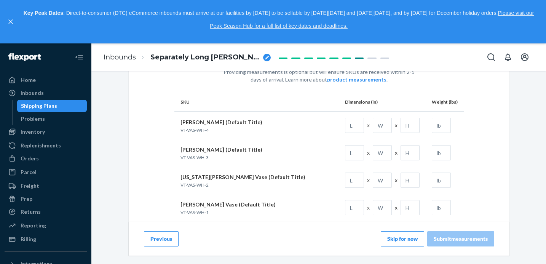
scroll to position [109, 0]
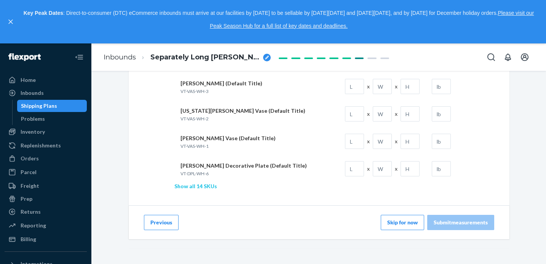
click at [212, 185] on link "Show all 14 SKUs" at bounding box center [195, 186] width 43 height 6
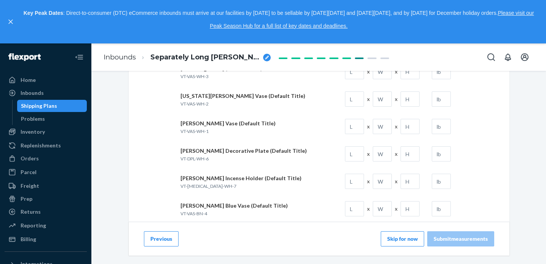
scroll to position [54, 0]
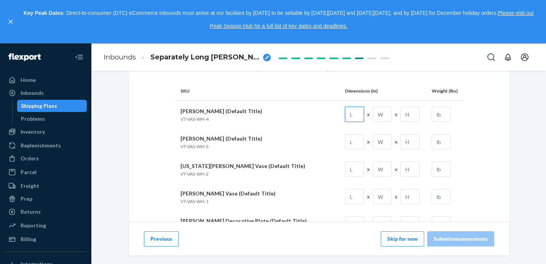
click at [362, 112] on input "text" at bounding box center [354, 114] width 19 height 15
type input "6.7"
click at [357, 140] on td "x x" at bounding box center [382, 141] width 87 height 27
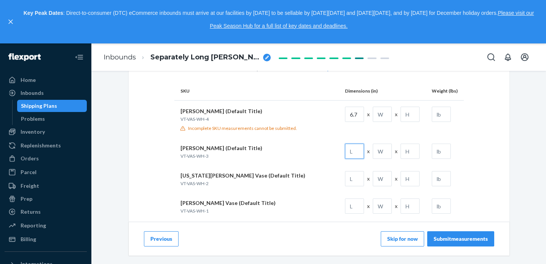
type input "6"
click at [383, 104] on td "6.7 x x" at bounding box center [382, 112] width 87 height 22
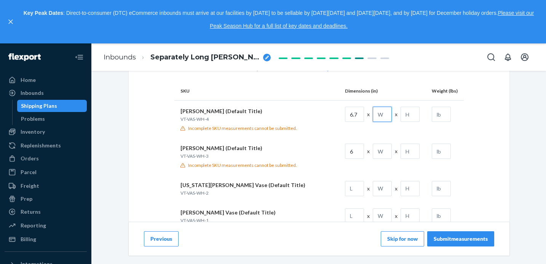
click at [383, 117] on input "text" at bounding box center [382, 114] width 19 height 15
type input "10.6"
click at [406, 117] on input "text" at bounding box center [410, 114] width 19 height 15
type input "10.2"
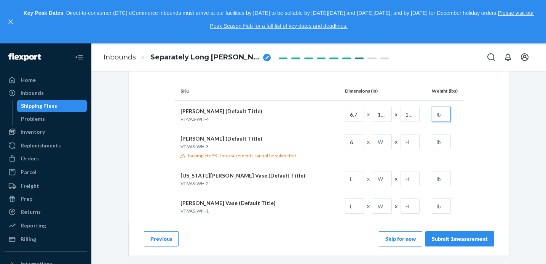
click at [450, 117] on input "text" at bounding box center [441, 114] width 19 height 15
type input "2"
click at [377, 142] on input "text" at bounding box center [382, 141] width 19 height 15
type input "7.5"
click at [407, 144] on input "text" at bounding box center [410, 141] width 19 height 15
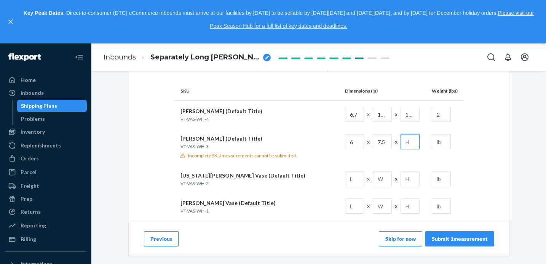
type input "6"
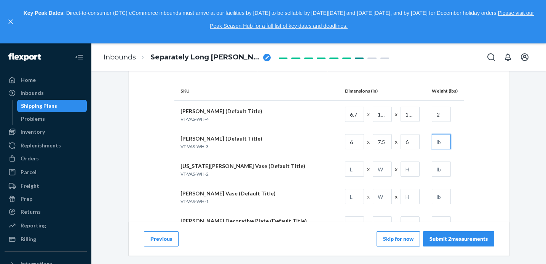
click at [444, 139] on input "text" at bounding box center [441, 141] width 19 height 15
type input "1"
click at [356, 169] on input "text" at bounding box center [354, 168] width 19 height 15
type input "6.7"
click at [390, 169] on input "text" at bounding box center [382, 168] width 19 height 15
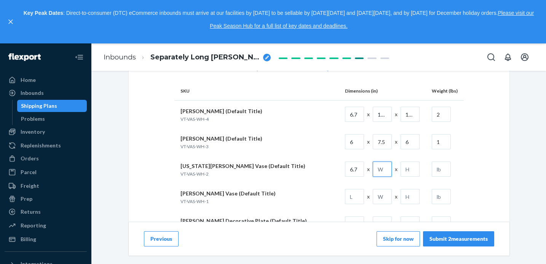
type input "13.4"
click at [413, 169] on input "text" at bounding box center [410, 168] width 19 height 15
type input "11"
click at [441, 168] on input "text" at bounding box center [441, 168] width 19 height 15
type input "3"
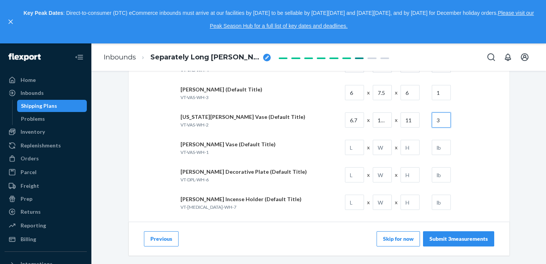
scroll to position [105, 0]
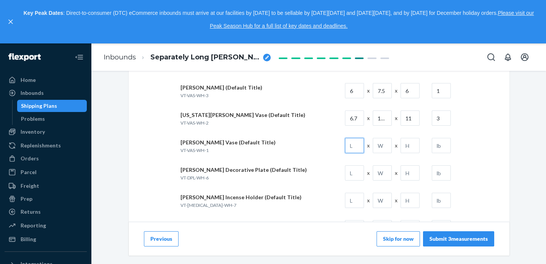
click at [359, 147] on input "text" at bounding box center [354, 145] width 19 height 15
type input "6.7"
click at [382, 144] on input "text" at bounding box center [382, 145] width 19 height 15
type input "10.6"
click at [415, 148] on input "text" at bounding box center [410, 145] width 19 height 15
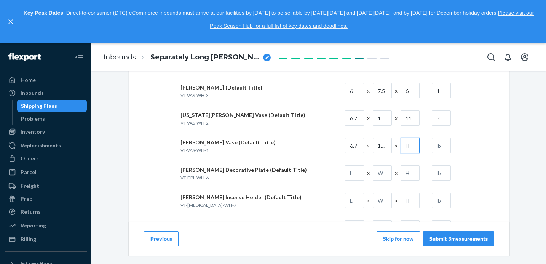
type input "10.2"
click at [441, 142] on input "text" at bounding box center [441, 145] width 19 height 15
type input "2.5"
click at [383, 145] on input "10.6" at bounding box center [382, 145] width 19 height 15
click at [382, 117] on input "13.4" at bounding box center [382, 117] width 19 height 15
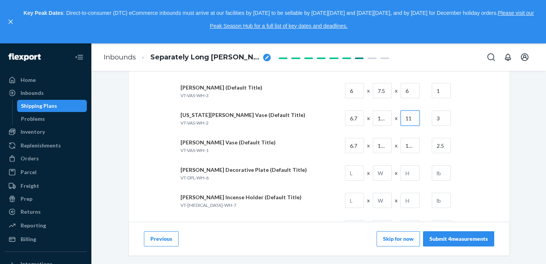
click at [409, 117] on input "11" at bounding box center [410, 117] width 19 height 15
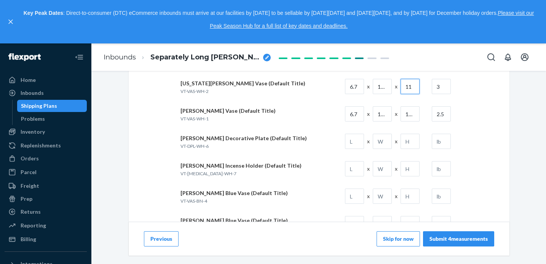
scroll to position [164, 0]
click at [354, 114] on input "text" at bounding box center [354, 114] width 19 height 15
type input "3.6"
click at [384, 111] on input "text" at bounding box center [382, 114] width 19 height 15
click at [411, 111] on input "text" at bounding box center [410, 114] width 19 height 15
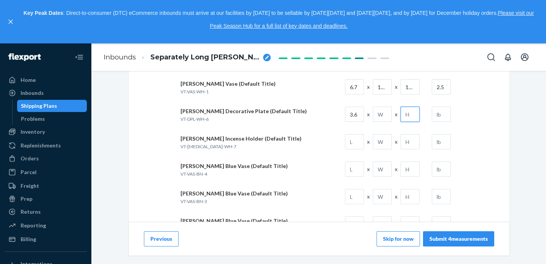
type input "12"
click at [383, 117] on input "text" at bounding box center [382, 114] width 19 height 15
type input "10"
click at [441, 115] on input "text" at bounding box center [441, 114] width 19 height 15
type input "1.5"
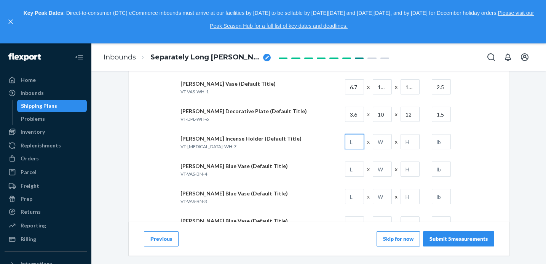
click at [358, 139] on input "text" at bounding box center [354, 141] width 19 height 15
type input "3.6"
click at [384, 144] on input "text" at bounding box center [382, 141] width 19 height 15
type input "10"
click at [414, 147] on input "text" at bounding box center [410, 141] width 19 height 15
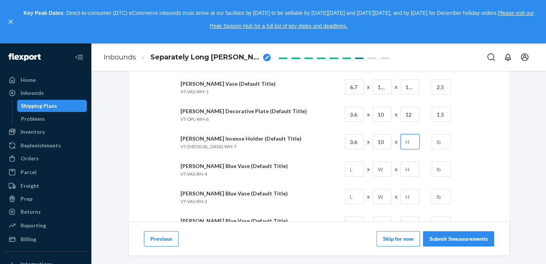
type input "12"
click at [443, 143] on input "text" at bounding box center [441, 141] width 19 height 15
type input "1.5"
click at [357, 169] on input "text" at bounding box center [354, 168] width 19 height 15
type input "6.7"
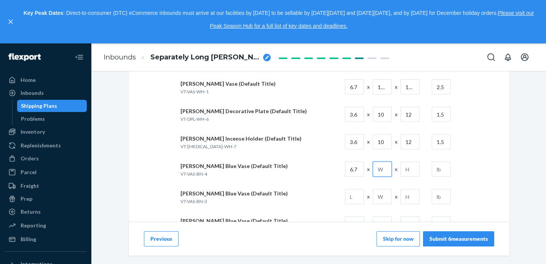
click at [386, 171] on input "text" at bounding box center [382, 168] width 19 height 15
type input "10.6"
click at [412, 170] on input "text" at bounding box center [410, 168] width 19 height 15
type input "10.2"
click at [442, 168] on input "text" at bounding box center [441, 168] width 19 height 15
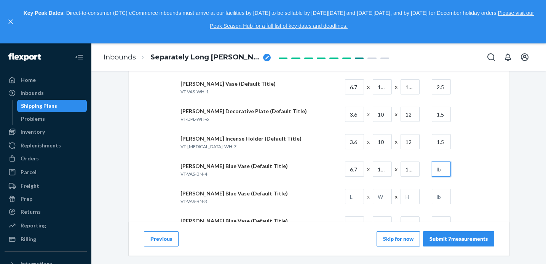
type input "2"
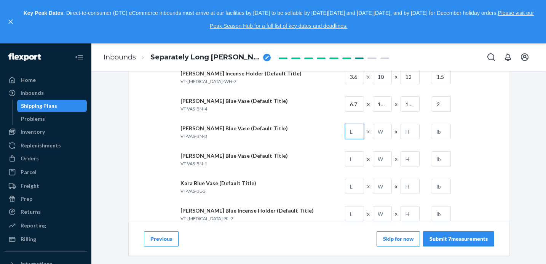
click at [358, 129] on input "text" at bounding box center [354, 131] width 19 height 15
type input "6"
click at [383, 133] on input "text" at bounding box center [382, 131] width 19 height 15
type input "7.5"
click at [406, 132] on input "text" at bounding box center [410, 131] width 19 height 15
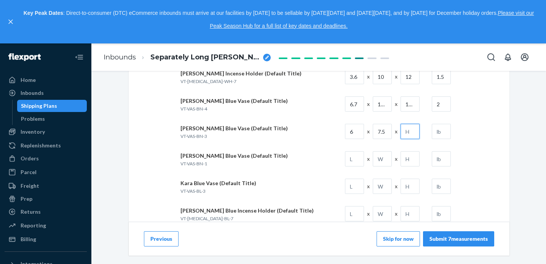
type input "6"
click at [442, 137] on input "text" at bounding box center [441, 131] width 19 height 15
type input "1"
click at [353, 161] on input "text" at bounding box center [354, 158] width 19 height 15
type input "6.7"
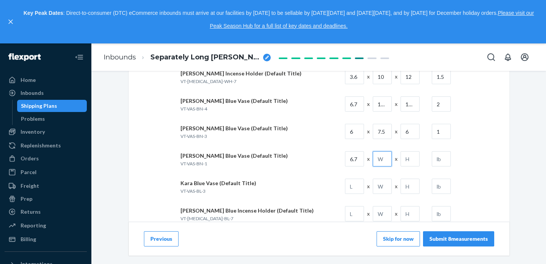
click at [385, 166] on input "text" at bounding box center [382, 158] width 19 height 15
type input "10.6"
click at [409, 163] on input "text" at bounding box center [410, 158] width 19 height 15
type input "10.2"
click at [440, 162] on input "text" at bounding box center [441, 158] width 19 height 15
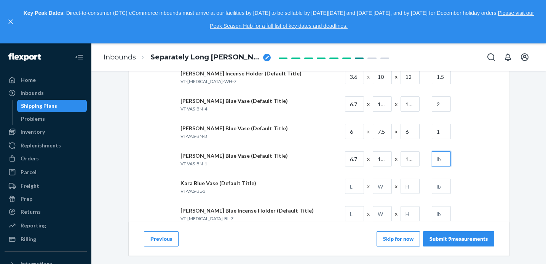
type input "2.5"
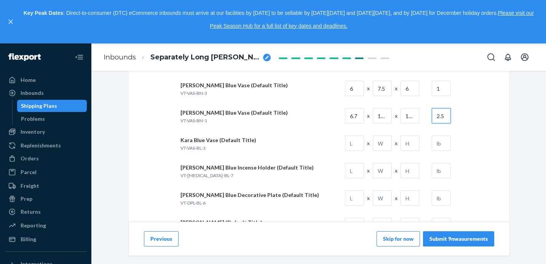
scroll to position [278, 0]
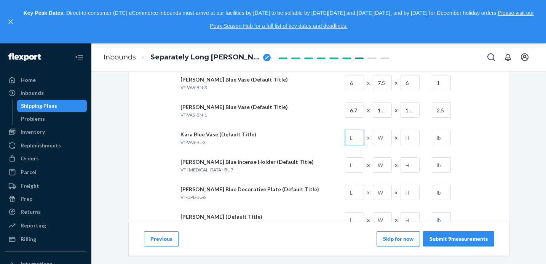
click at [356, 136] on input "text" at bounding box center [354, 137] width 19 height 15
type input "6"
click at [385, 142] on input "text" at bounding box center [382, 137] width 19 height 15
type input "7.5"
click at [407, 134] on input "text" at bounding box center [410, 137] width 19 height 15
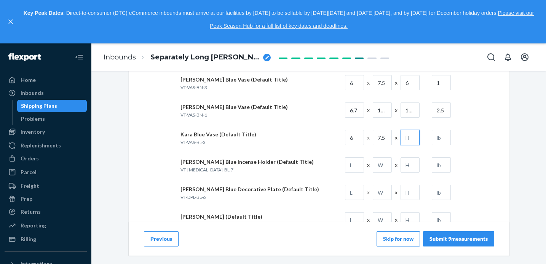
type input "6"
click at [439, 139] on input "text" at bounding box center [441, 137] width 19 height 15
type input "1"
click at [354, 164] on input "text" at bounding box center [354, 164] width 19 height 15
type input "3.6"
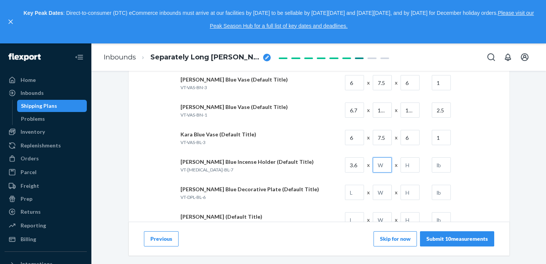
click at [385, 170] on input "text" at bounding box center [382, 164] width 19 height 15
type input "10"
click at [411, 169] on input "text" at bounding box center [410, 164] width 19 height 15
type input "12"
click at [442, 166] on input "text" at bounding box center [441, 164] width 19 height 15
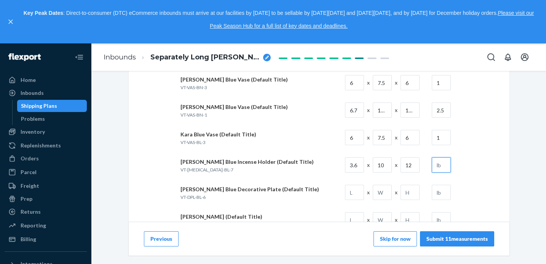
type input "1.5"
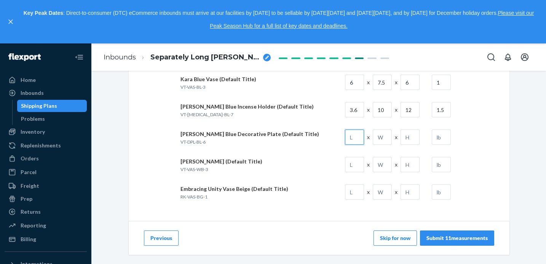
click at [354, 138] on input "text" at bounding box center [354, 136] width 19 height 15
type input "3.6"
click at [385, 140] on input "text" at bounding box center [382, 136] width 19 height 15
type input "10"
click at [411, 139] on input "text" at bounding box center [410, 136] width 19 height 15
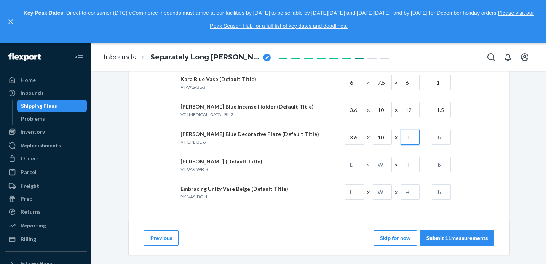
type input "12"
click at [440, 137] on input "text" at bounding box center [441, 136] width 19 height 15
type input "1.5"
click at [348, 166] on input "text" at bounding box center [354, 164] width 19 height 15
type input "6"
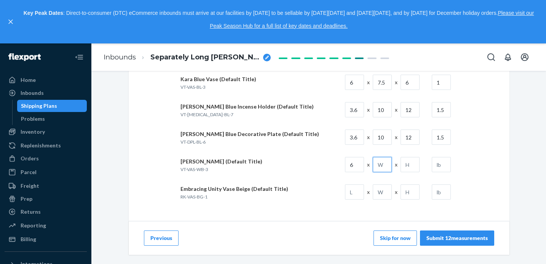
click at [380, 167] on input "text" at bounding box center [382, 164] width 19 height 15
type input "7.5"
click at [410, 164] on input "text" at bounding box center [410, 164] width 19 height 15
type input "6"
click at [439, 172] on td at bounding box center [445, 164] width 38 height 27
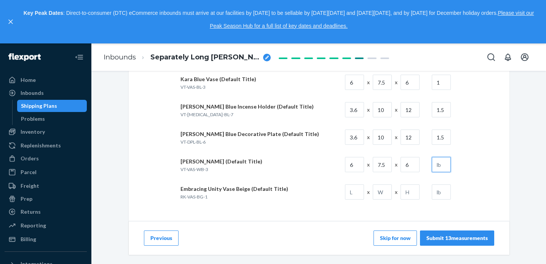
click at [443, 167] on input "text" at bounding box center [441, 164] width 19 height 15
type input "1"
click at [351, 190] on input "text" at bounding box center [354, 191] width 19 height 15
click at [358, 198] on input "text" at bounding box center [354, 191] width 19 height 15
click at [357, 194] on input "text" at bounding box center [354, 191] width 19 height 15
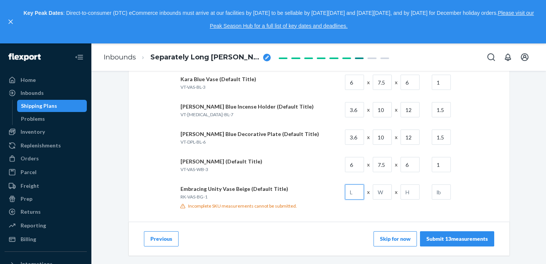
paste input "6.7"
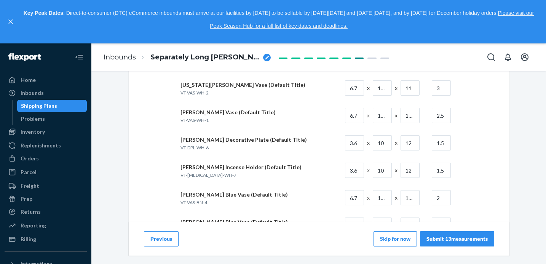
scroll to position [133, 0]
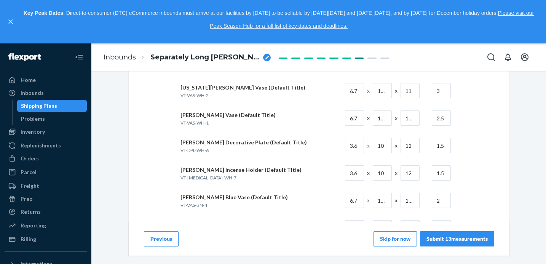
type input "6.7"
click at [384, 90] on input "13.4" at bounding box center [382, 90] width 19 height 15
click at [385, 90] on input "13.4" at bounding box center [382, 90] width 19 height 15
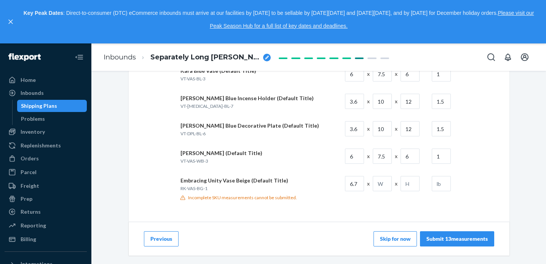
scroll to position [342, 0]
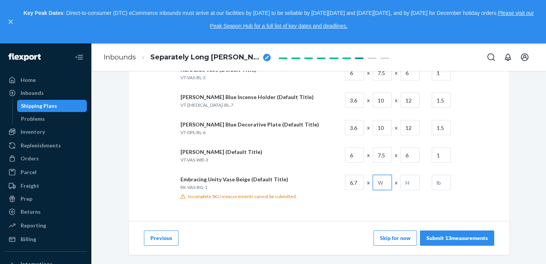
click at [385, 176] on input "text" at bounding box center [382, 182] width 19 height 15
paste input "13.4"
type input "13.4"
click at [411, 185] on input "text" at bounding box center [410, 182] width 19 height 15
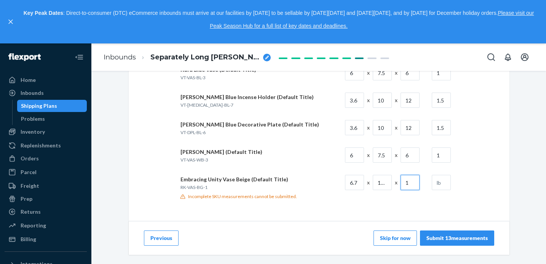
scroll to position [333, 0]
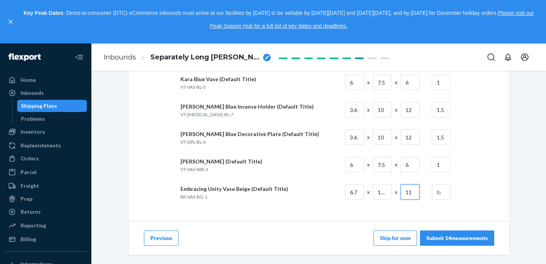
type input "11"
click at [445, 194] on input "text" at bounding box center [441, 191] width 19 height 15
type input "4"
click at [441, 238] on div "Submit 14 measurements" at bounding box center [456, 238] width 61 height 8
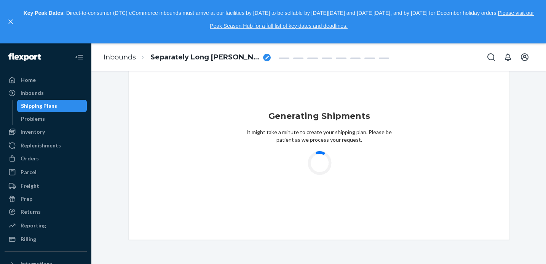
scroll to position [0, 0]
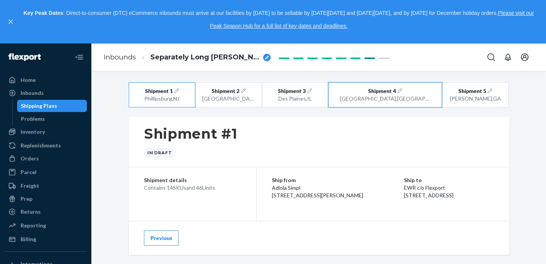
click at [397, 96] on div "[GEOGRAPHIC_DATA] , [GEOGRAPHIC_DATA]" at bounding box center [385, 99] width 91 height 8
radio input "false"
radio input "true"
radio input "false"
radio input "true"
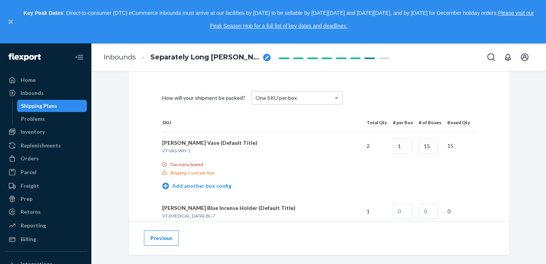
scroll to position [343, 0]
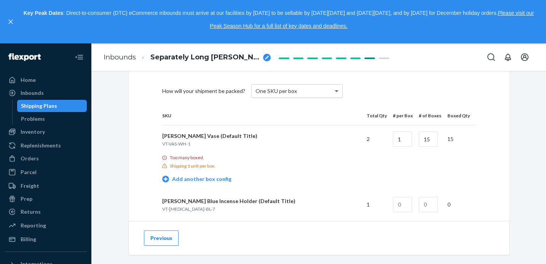
click at [333, 93] on span at bounding box center [338, 91] width 10 height 13
click at [364, 92] on div "How will your shipment be packed? One SKU per box" at bounding box center [319, 91] width 314 height 30
click at [184, 158] on p "Too many boxed." at bounding box center [187, 157] width 34 height 6
click at [185, 180] on link "Add another box config" at bounding box center [196, 179] width 69 height 8
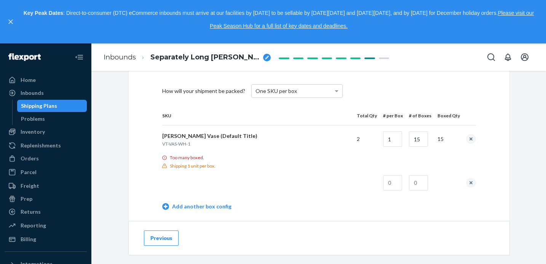
click at [363, 140] on td "2" at bounding box center [364, 139] width 26 height 28
click at [359, 154] on div "Too many boxed." at bounding box center [319, 157] width 314 height 6
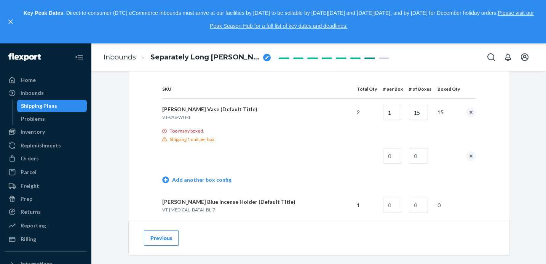
scroll to position [370, 0]
click at [399, 161] on input "text" at bounding box center [392, 156] width 19 height 15
type input "1"
click at [423, 163] on input "text" at bounding box center [418, 156] width 19 height 15
click at [418, 156] on input "text" at bounding box center [418, 156] width 19 height 15
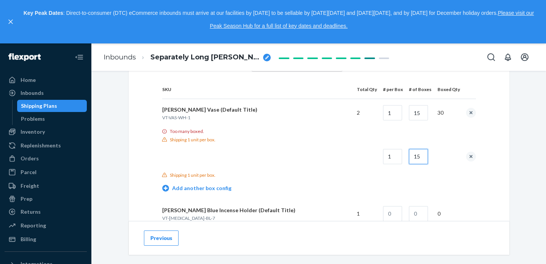
type input "15"
click at [393, 180] on td "Add another box config" at bounding box center [319, 189] width 314 height 22
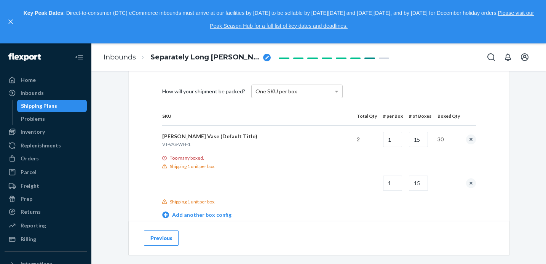
scroll to position [368, 0]
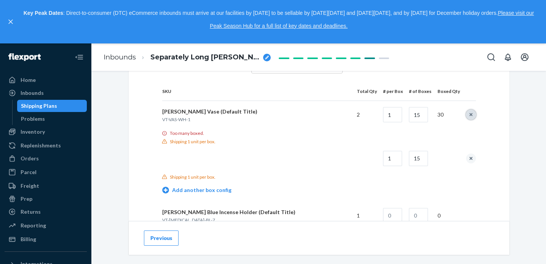
click at [473, 116] on button "remove box config" at bounding box center [471, 115] width 10 height 10
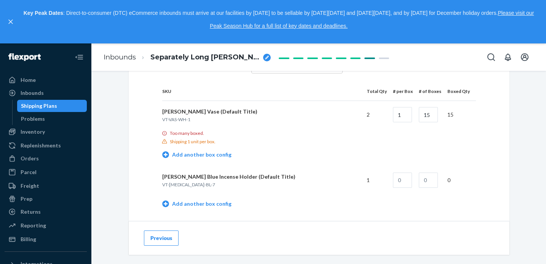
click at [377, 118] on td "2" at bounding box center [374, 115] width 26 height 28
click at [371, 119] on td "2" at bounding box center [374, 115] width 26 height 28
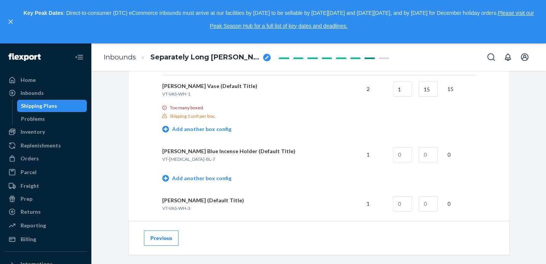
scroll to position [411, 0]
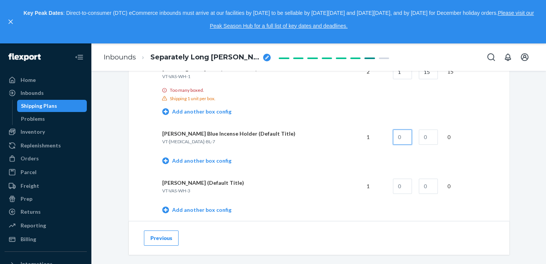
click at [406, 138] on input "text" at bounding box center [402, 136] width 19 height 15
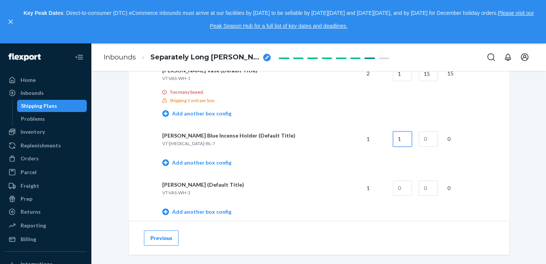
type input "1"
click at [431, 144] on input "text" at bounding box center [428, 138] width 19 height 15
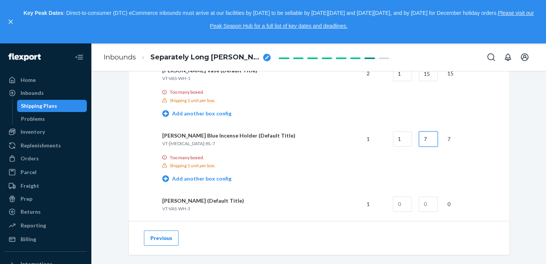
type input "7"
click at [367, 158] on div "Too many boxed." at bounding box center [319, 157] width 314 height 6
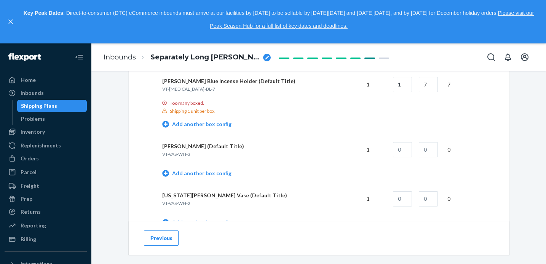
scroll to position [464, 0]
click at [410, 152] on input "text" at bounding box center [402, 148] width 19 height 15
type input "1"
click at [428, 150] on input "text" at bounding box center [428, 148] width 19 height 15
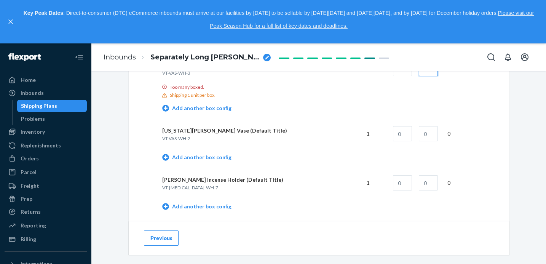
scroll to position [548, 0]
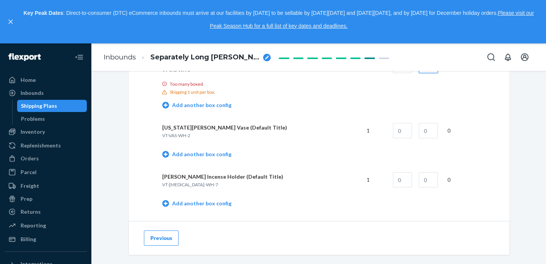
type input "10"
click at [405, 129] on input "text" at bounding box center [402, 130] width 19 height 15
type input "1"
click at [431, 128] on input "text" at bounding box center [428, 130] width 19 height 15
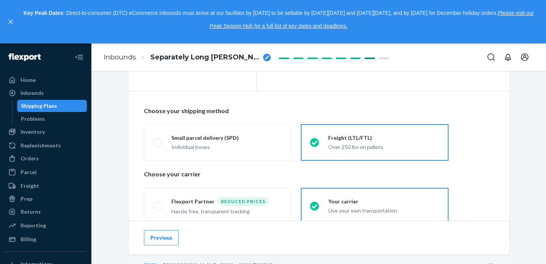
scroll to position [0, 0]
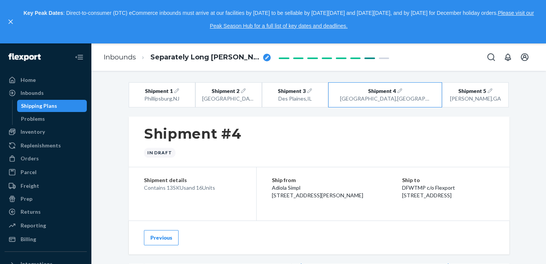
type input "8"
click at [165, 182] on p "Shipment details" at bounding box center [192, 180] width 97 height 8
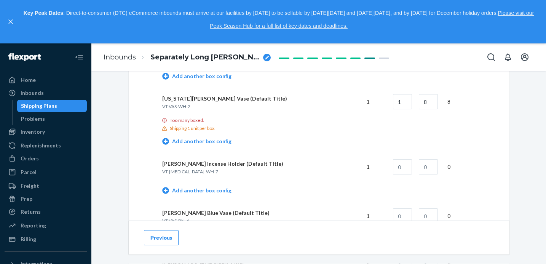
scroll to position [589, 0]
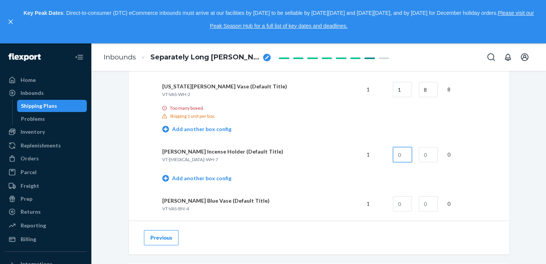
click at [406, 154] on input "text" at bounding box center [402, 154] width 19 height 15
type input "1"
click at [430, 156] on input "text" at bounding box center [428, 154] width 19 height 15
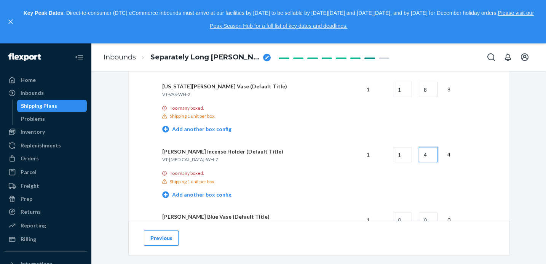
scroll to position [672, 0]
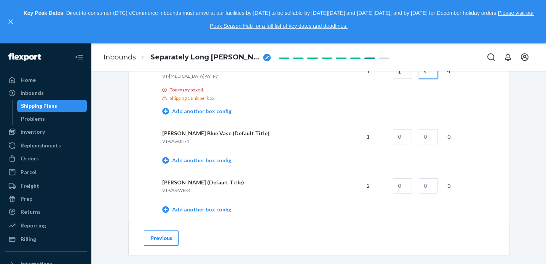
type input "4"
click at [402, 144] on td at bounding box center [400, 136] width 26 height 27
click at [399, 134] on input "text" at bounding box center [402, 136] width 19 height 15
type input "1"
click at [438, 138] on input "text" at bounding box center [428, 136] width 19 height 15
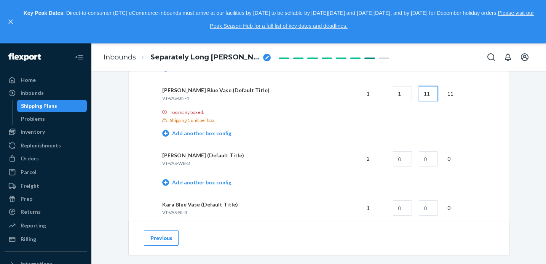
scroll to position [717, 0]
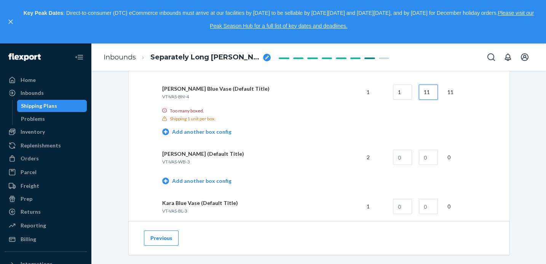
type input "11"
click at [399, 153] on input "text" at bounding box center [402, 157] width 19 height 15
type input "1"
click at [432, 158] on input "text" at bounding box center [428, 157] width 19 height 15
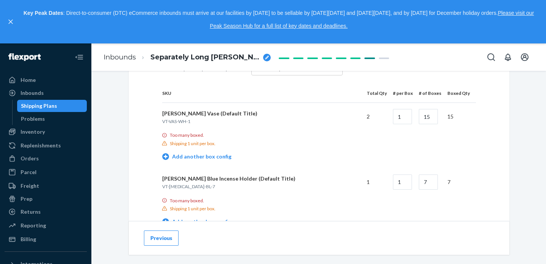
scroll to position [380, 0]
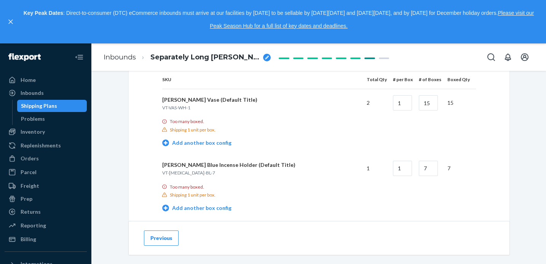
type input "10"
click at [171, 237] on button "Previous" at bounding box center [161, 237] width 35 height 15
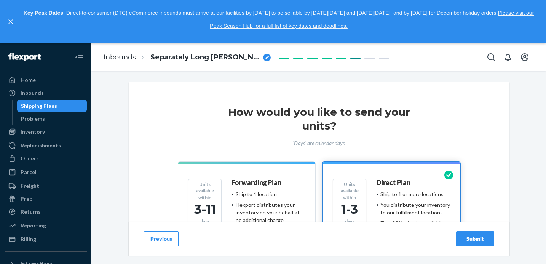
click at [168, 240] on button "Previous" at bounding box center [161, 238] width 35 height 15
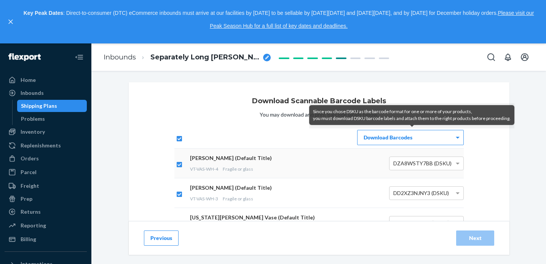
scroll to position [114, 0]
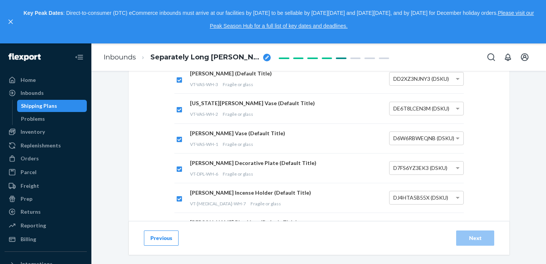
click at [164, 237] on button "Previous" at bounding box center [161, 237] width 35 height 15
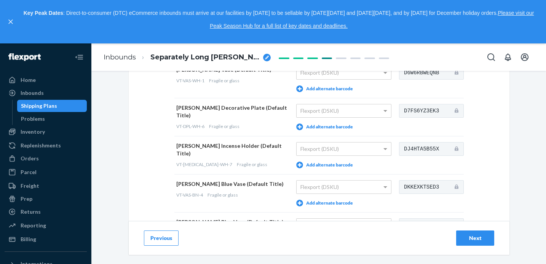
scroll to position [237, 0]
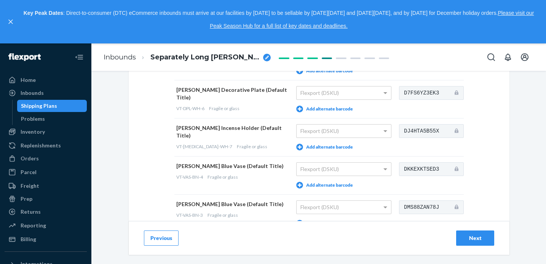
click at [170, 243] on button "Previous" at bounding box center [161, 237] width 35 height 15
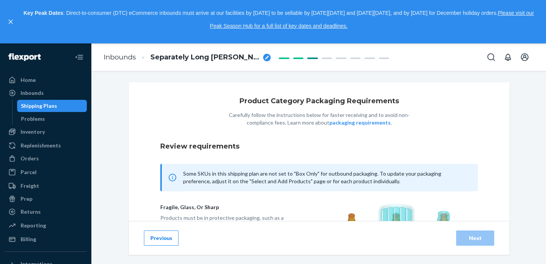
scroll to position [117, 0]
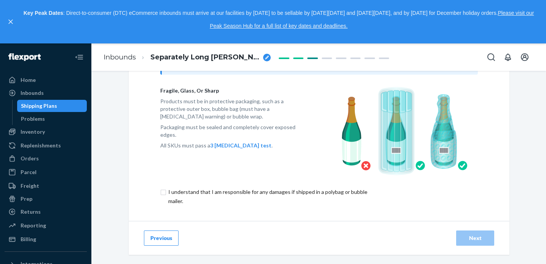
click at [164, 239] on button "Previous" at bounding box center [161, 237] width 35 height 15
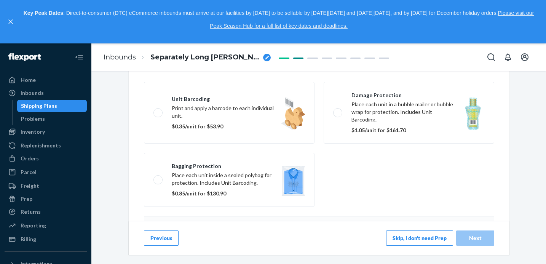
scroll to position [188, 0]
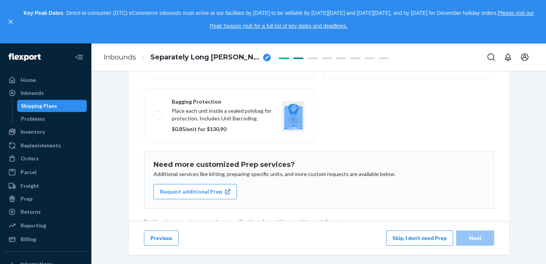
click at [162, 238] on button "Previous" at bounding box center [161, 237] width 35 height 15
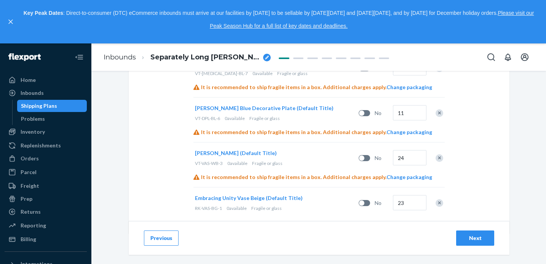
scroll to position [783, 0]
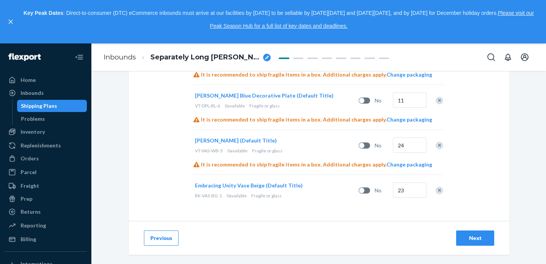
click at [475, 242] on button "Next" at bounding box center [475, 237] width 38 height 15
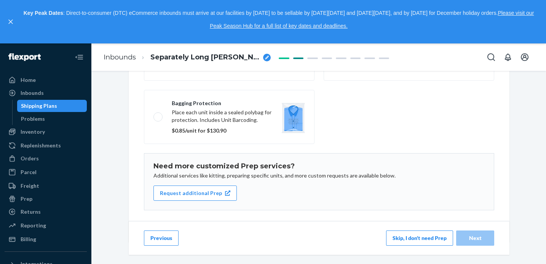
scroll to position [193, 0]
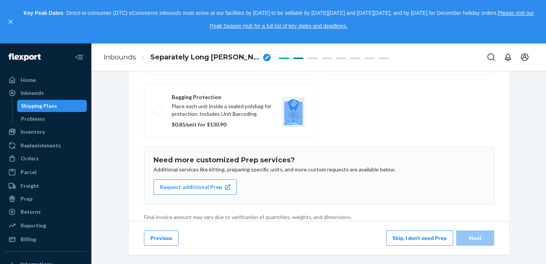
click at [414, 240] on button "Skip, I don't need Prep" at bounding box center [419, 237] width 67 height 15
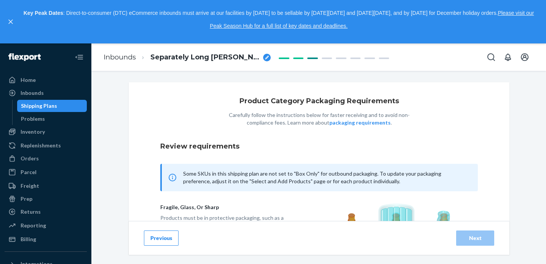
scroll to position [117, 0]
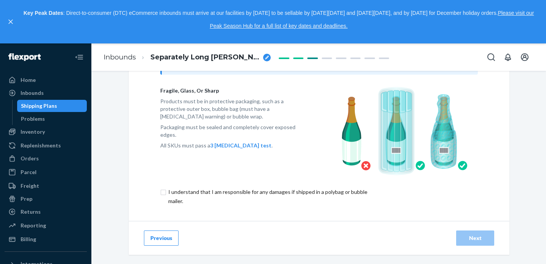
click at [164, 191] on input "checkbox" at bounding box center [271, 196] width 223 height 18
checkbox input "true"
click at [474, 238] on div "Next" at bounding box center [475, 238] width 25 height 8
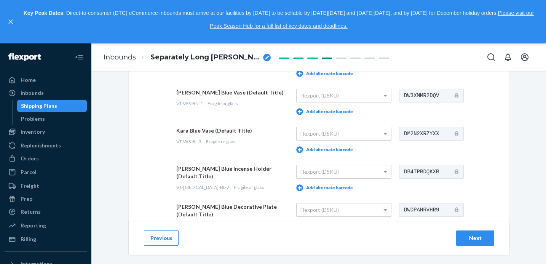
scroll to position [456, 0]
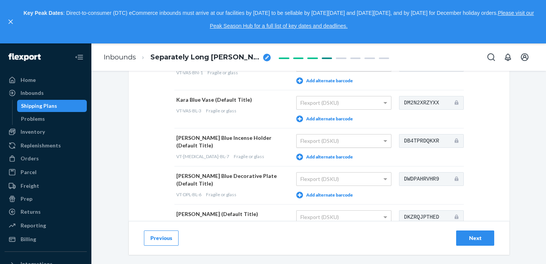
click at [382, 140] on span at bounding box center [387, 140] width 10 height 13
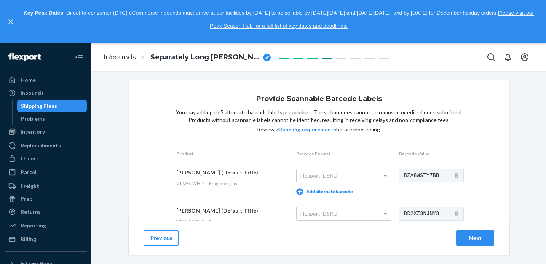
scroll to position [0, 0]
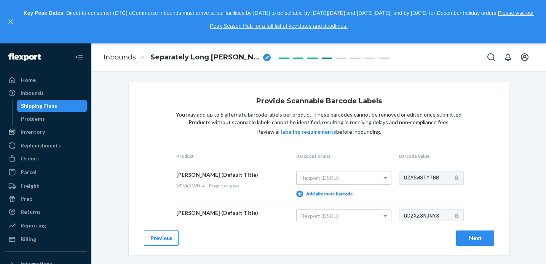
click at [464, 236] on div "Next" at bounding box center [475, 238] width 25 height 8
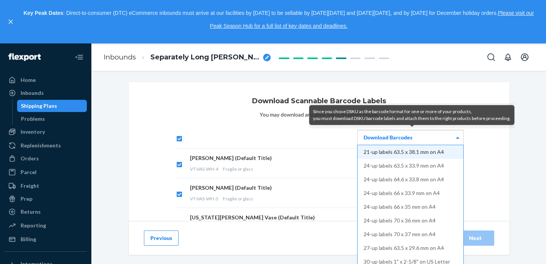
click at [374, 141] on div "Download Barcodes" at bounding box center [411, 137] width 106 height 14
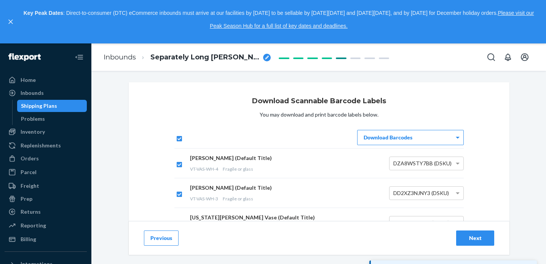
click at [474, 240] on div "Next" at bounding box center [475, 238] width 25 height 8
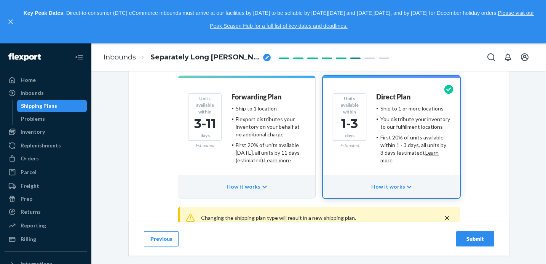
scroll to position [126, 0]
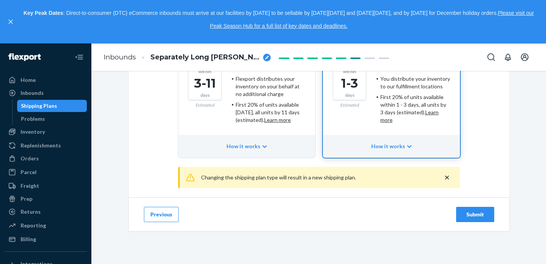
click at [407, 147] on icon "button" at bounding box center [409, 146] width 5 height 5
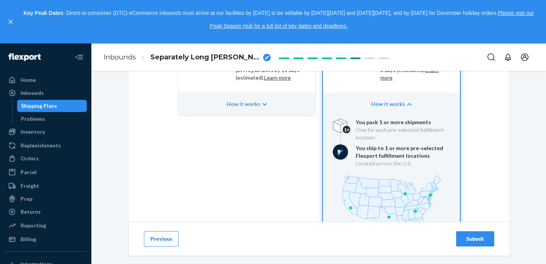
scroll to position [174, 0]
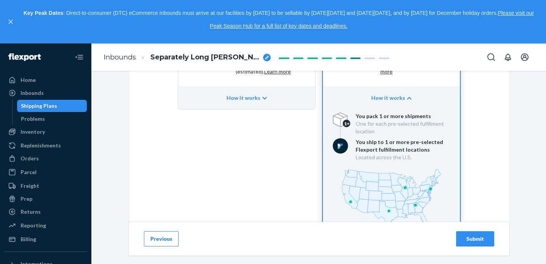
click at [468, 238] on div "Submit" at bounding box center [475, 239] width 25 height 8
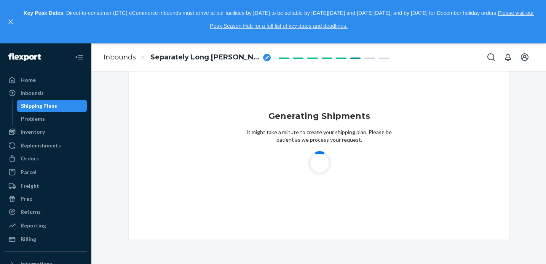
scroll to position [33, 0]
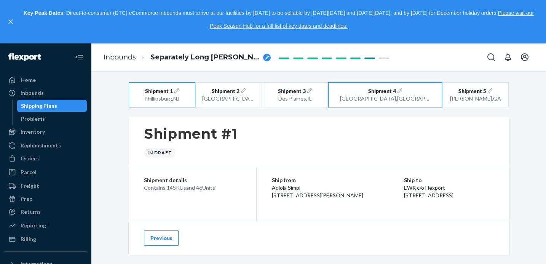
click at [395, 93] on span "Shipment 4" at bounding box center [382, 91] width 28 height 8
radio input "false"
radio input "true"
radio input "false"
radio input "true"
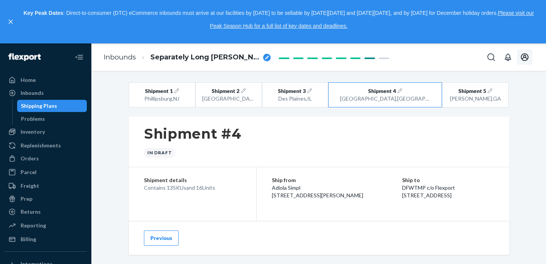
click at [525, 56] on icon "Open account menu" at bounding box center [524, 57] width 9 height 9
click at [512, 57] on icon "Open notifications" at bounding box center [507, 57] width 9 height 9
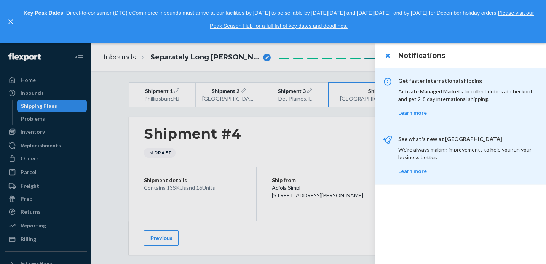
click at [343, 136] on div at bounding box center [273, 153] width 546 height 220
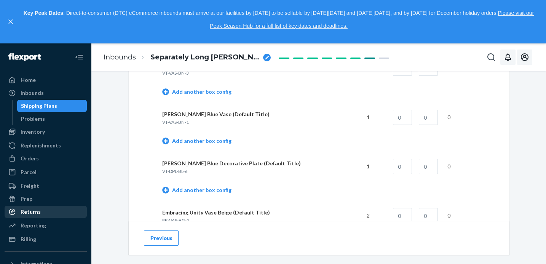
scroll to position [115, 0]
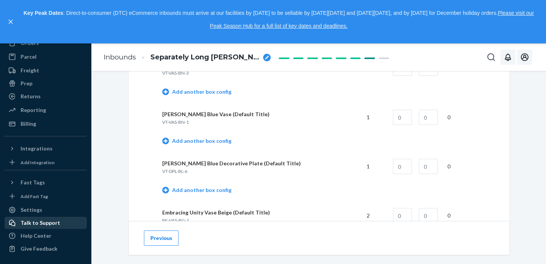
click at [41, 222] on div "Talk to Support" at bounding box center [41, 223] width 40 height 8
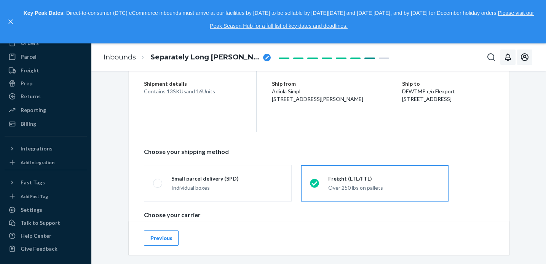
scroll to position [0, 0]
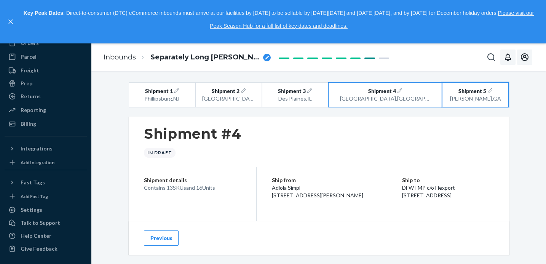
click at [474, 96] on div "[GEOGRAPHIC_DATA] , [GEOGRAPHIC_DATA]" at bounding box center [475, 99] width 53 height 8
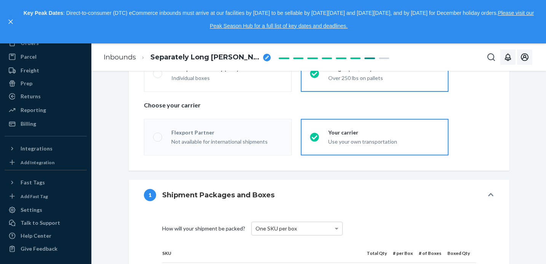
scroll to position [305, 0]
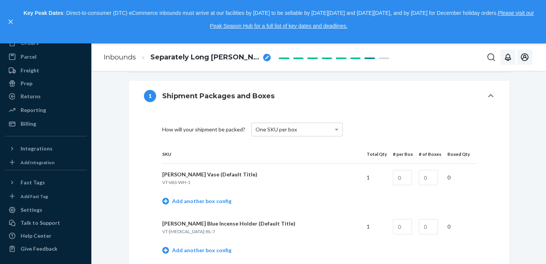
radio input "true"
radio input "false"
radio input "true"
radio input "false"
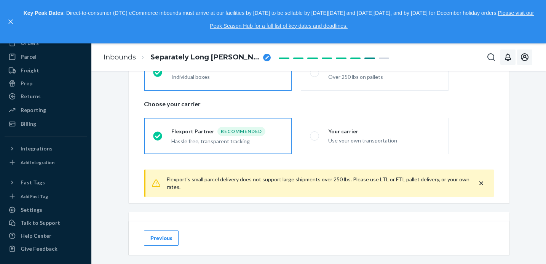
scroll to position [159, 0]
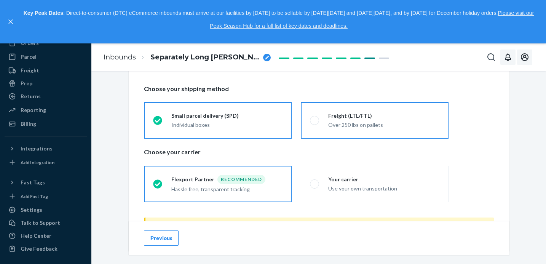
click at [365, 125] on div "Over 250 lbs on pallets" at bounding box center [383, 125] width 111 height 8
click at [315, 123] on input "Freight (LTL/FTL) Over 250 lbs on pallets" at bounding box center [312, 120] width 5 height 5
radio input "true"
radio input "false"
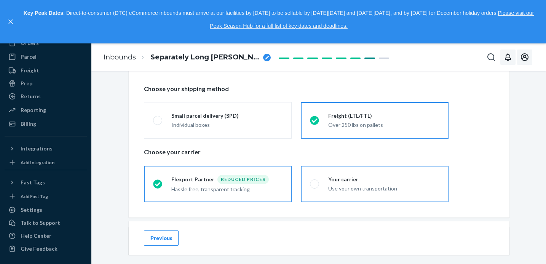
click at [354, 179] on div "Your carrier" at bounding box center [383, 180] width 111 height 8
click at [315, 182] on input "Your carrier Use your own transportation" at bounding box center [312, 184] width 5 height 5
radio input "true"
radio input "false"
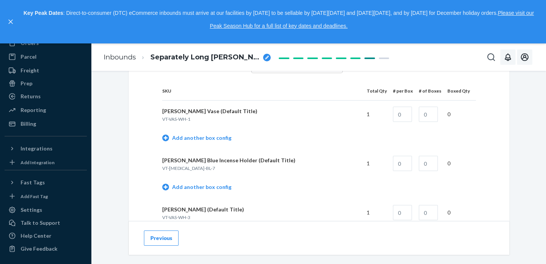
scroll to position [367, 0]
click at [402, 121] on input "text" at bounding box center [402, 114] width 19 height 15
type input "1"
click at [436, 121] on input "text" at bounding box center [428, 114] width 19 height 15
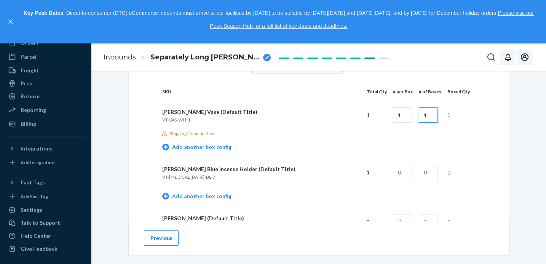
type input "1"
click at [407, 170] on input "text" at bounding box center [402, 172] width 19 height 15
click at [434, 113] on input "1" at bounding box center [428, 114] width 19 height 15
click at [407, 169] on input "text" at bounding box center [402, 172] width 19 height 15
type input "1"
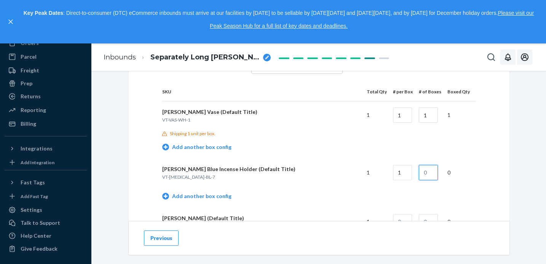
click at [431, 166] on input "text" at bounding box center [428, 172] width 19 height 15
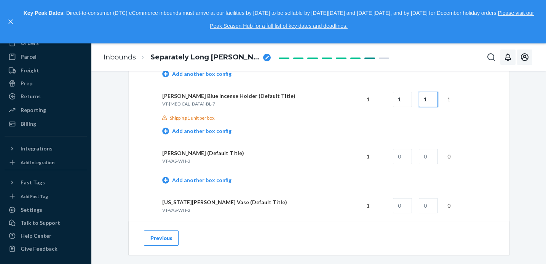
scroll to position [449, 0]
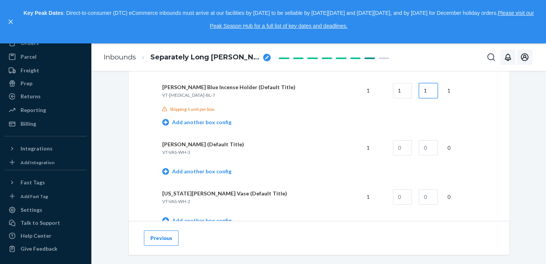
type input "1"
click at [399, 135] on td at bounding box center [400, 147] width 26 height 27
click at [400, 145] on input "text" at bounding box center [402, 147] width 19 height 15
type input "1"
click at [428, 147] on input "text" at bounding box center [428, 147] width 19 height 15
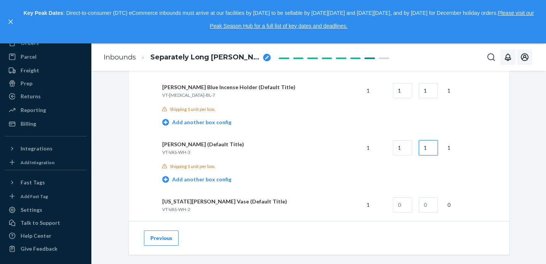
type input "1"
click at [407, 203] on input "text" at bounding box center [402, 204] width 19 height 15
type input "1"
click at [427, 206] on input "text" at bounding box center [428, 204] width 19 height 15
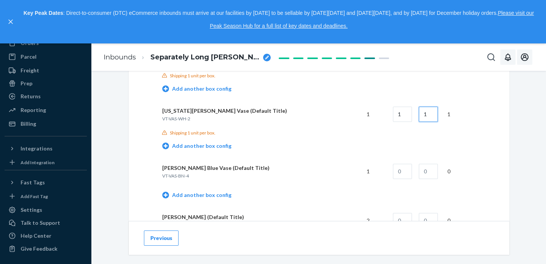
scroll to position [547, 0]
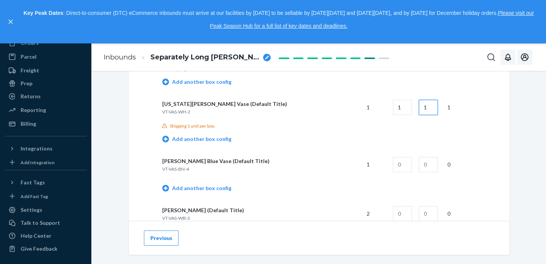
type input "1"
click at [403, 164] on input "text" at bounding box center [402, 164] width 19 height 15
type input "1"
click at [431, 164] on input "text" at bounding box center [428, 164] width 19 height 15
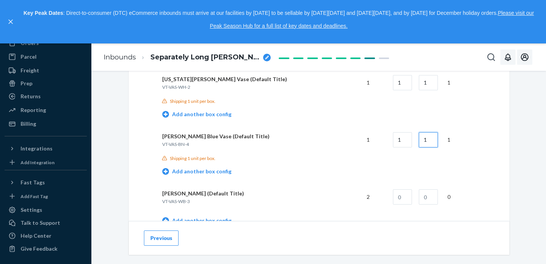
scroll to position [596, 0]
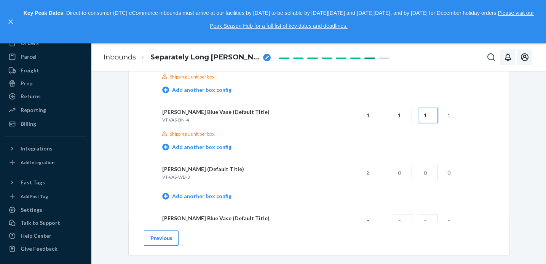
type input "1"
click at [407, 170] on input "text" at bounding box center [402, 172] width 19 height 15
type input "1"
click at [433, 175] on input "text" at bounding box center [428, 172] width 19 height 15
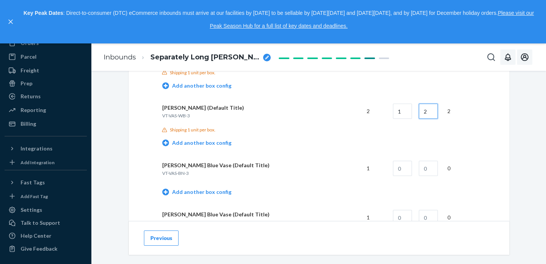
scroll to position [712, 0]
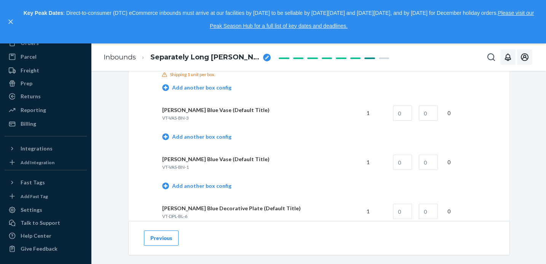
type input "2"
click at [407, 114] on input "text" at bounding box center [402, 112] width 19 height 15
type input "1"
click at [434, 117] on input "text" at bounding box center [428, 112] width 19 height 15
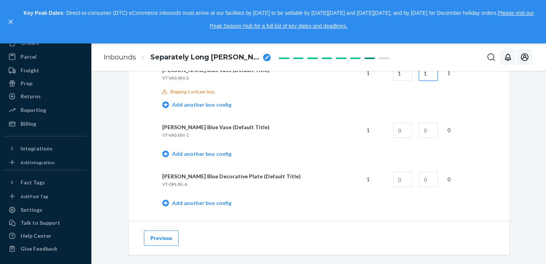
scroll to position [766, 0]
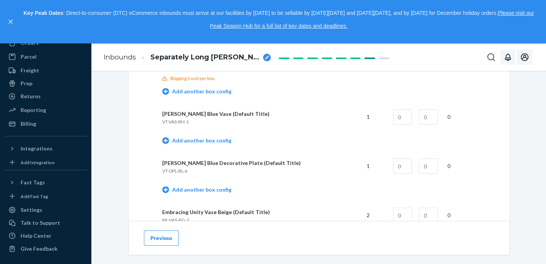
type input "1"
click at [410, 118] on input "text" at bounding box center [402, 116] width 19 height 15
type input "1"
click at [431, 117] on input "text" at bounding box center [428, 116] width 19 height 15
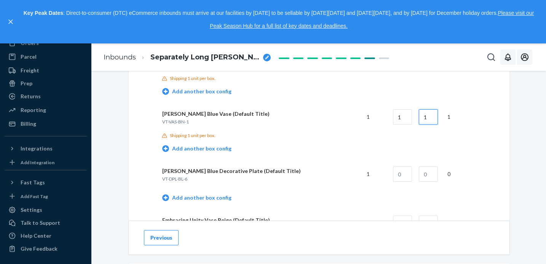
type input "1"
click at [404, 171] on input "text" at bounding box center [402, 173] width 19 height 15
type input "1"
click at [423, 171] on input "text" at bounding box center [428, 173] width 19 height 15
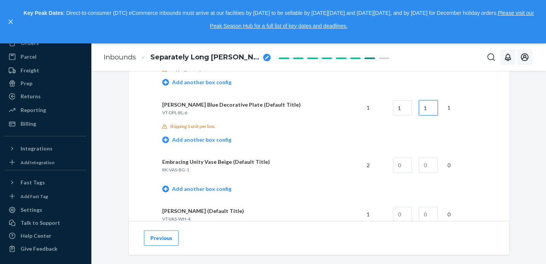
scroll to position [891, 0]
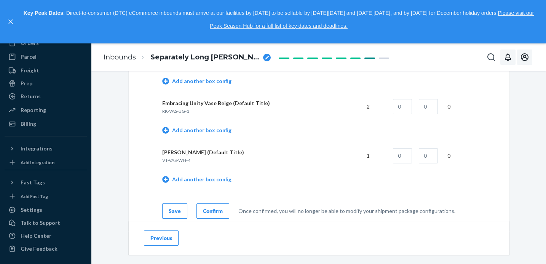
type input "1"
click at [401, 106] on input "text" at bounding box center [402, 106] width 19 height 15
type input "1"
click at [427, 109] on input "text" at bounding box center [428, 106] width 19 height 15
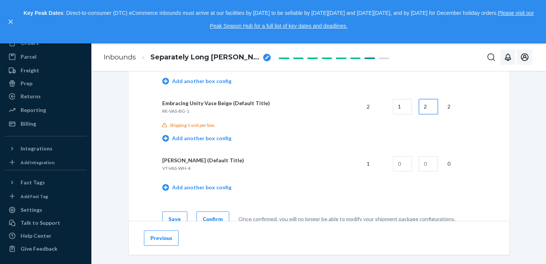
type input "2"
click at [399, 160] on input "text" at bounding box center [402, 163] width 19 height 15
type input "1"
click at [428, 163] on input "text" at bounding box center [428, 163] width 19 height 15
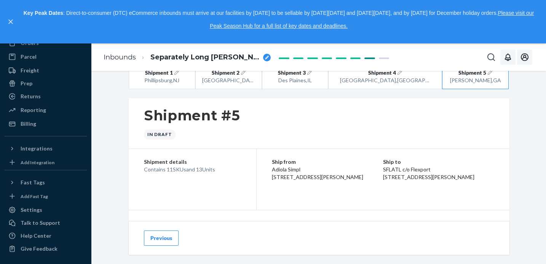
scroll to position [0, 0]
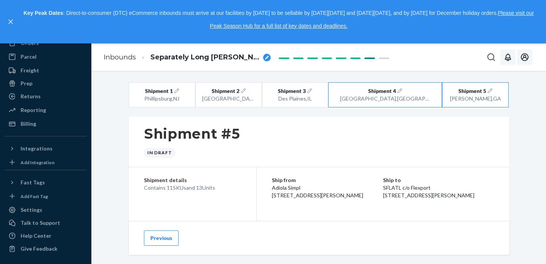
type input "1"
click at [377, 102] on div "[GEOGRAPHIC_DATA] , [GEOGRAPHIC_DATA]" at bounding box center [385, 99] width 91 height 8
type input "15"
type input "7"
type input "10"
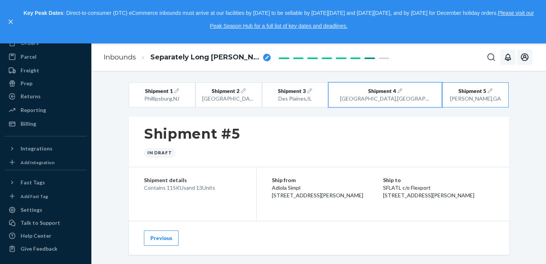
type input "8"
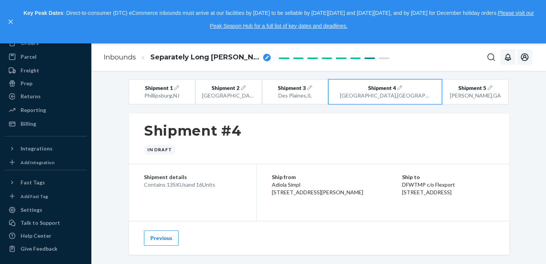
scroll to position [5, 0]
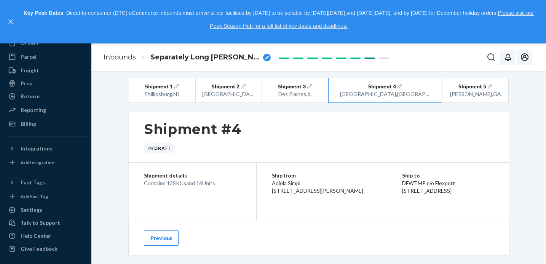
click at [174, 235] on button "Previous" at bounding box center [161, 237] width 35 height 15
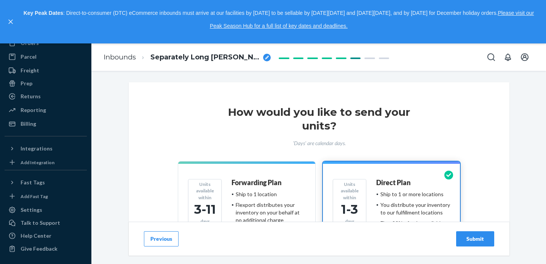
click at [243, 198] on div "Ship to 1 location" at bounding box center [256, 194] width 41 height 8
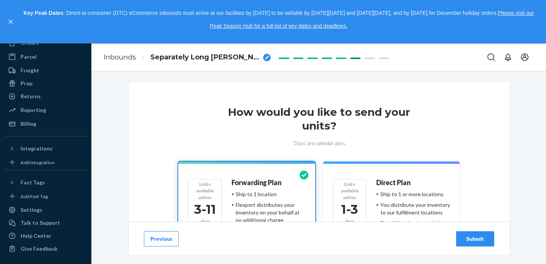
scroll to position [95, 0]
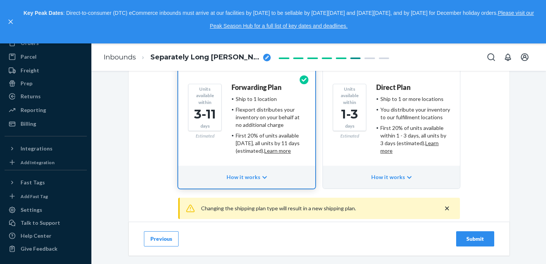
click at [489, 241] on button "Submit" at bounding box center [475, 238] width 38 height 15
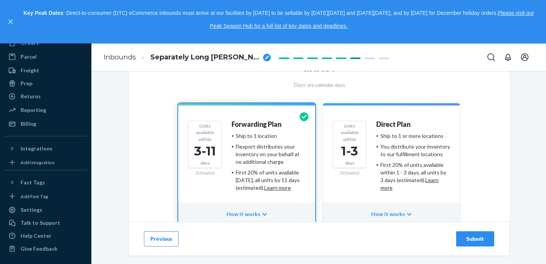
scroll to position [65, 0]
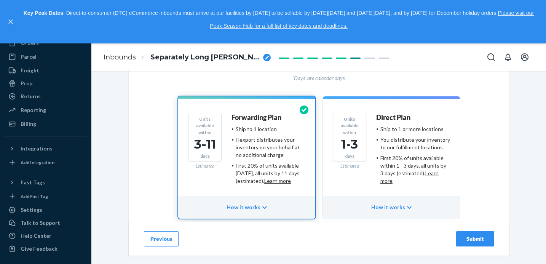
click at [265, 208] on icon "button" at bounding box center [264, 207] width 5 height 5
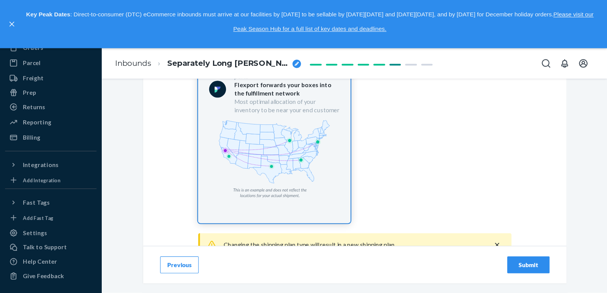
scroll to position [317, 0]
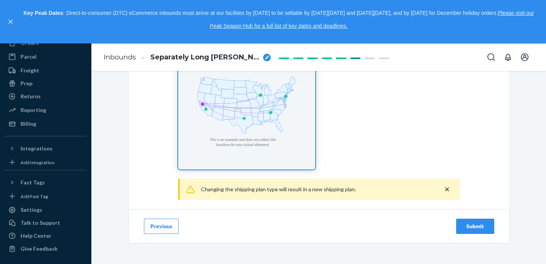
click at [463, 222] on div "Submit" at bounding box center [475, 226] width 25 height 8
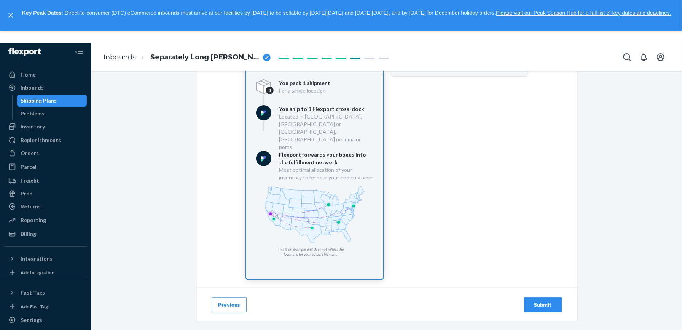
scroll to position [251, 0]
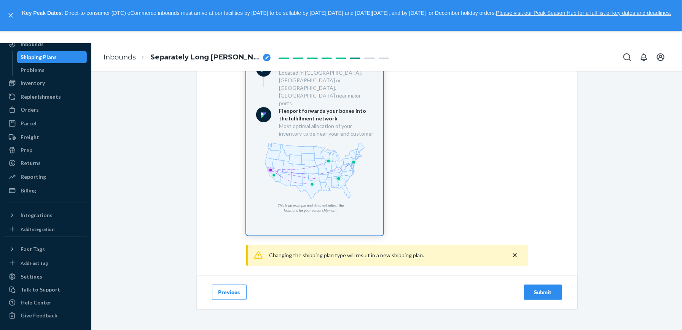
click at [542, 263] on div "Submit" at bounding box center [543, 292] width 25 height 8
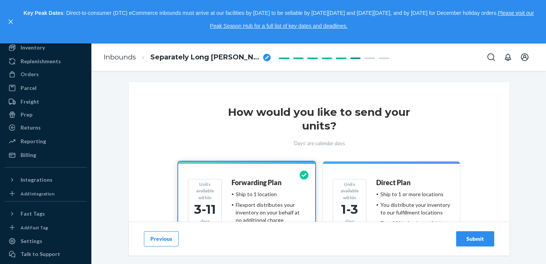
scroll to position [115, 0]
